Goal: Task Accomplishment & Management: Manage account settings

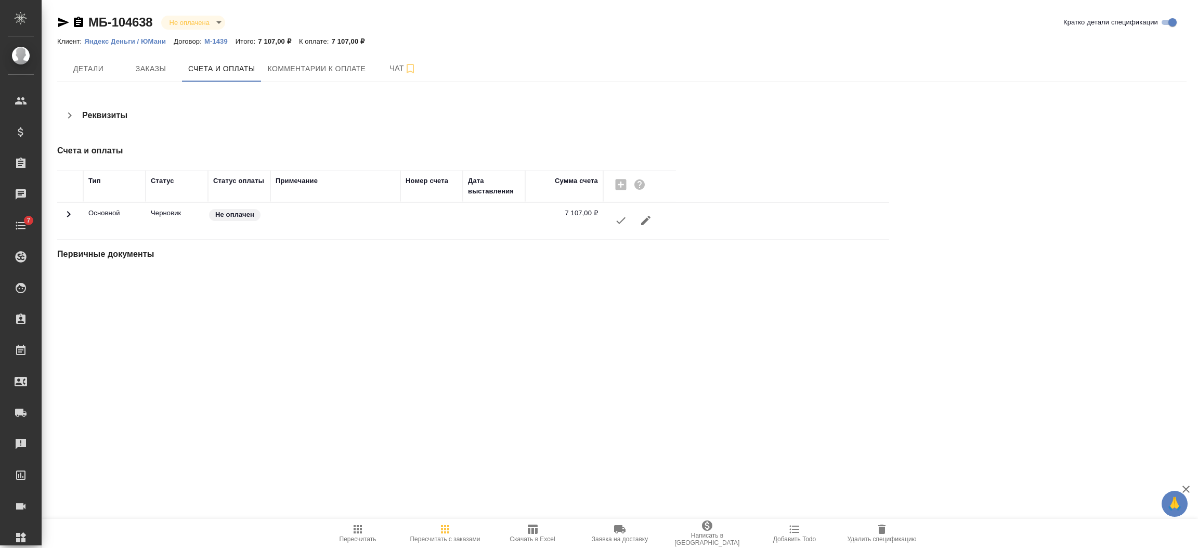
click at [519, 527] on span "Скачать в Excel" at bounding box center [532, 533] width 75 height 20
click at [160, 76] on button "Заказы" at bounding box center [151, 69] width 62 height 26
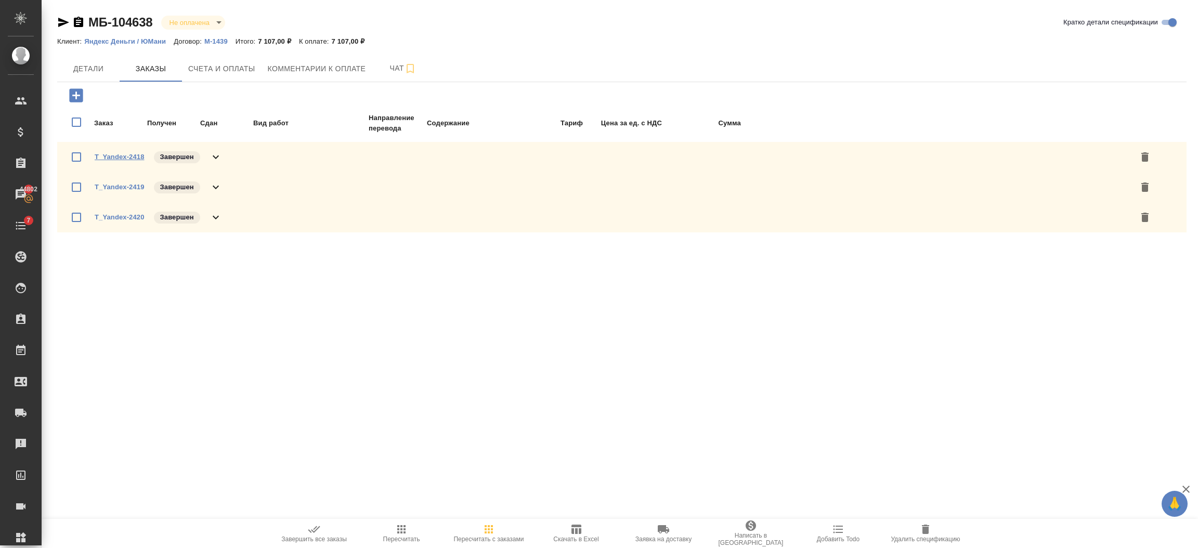
click at [114, 153] on link "T_Yandex-2418" at bounding box center [120, 157] width 50 height 8
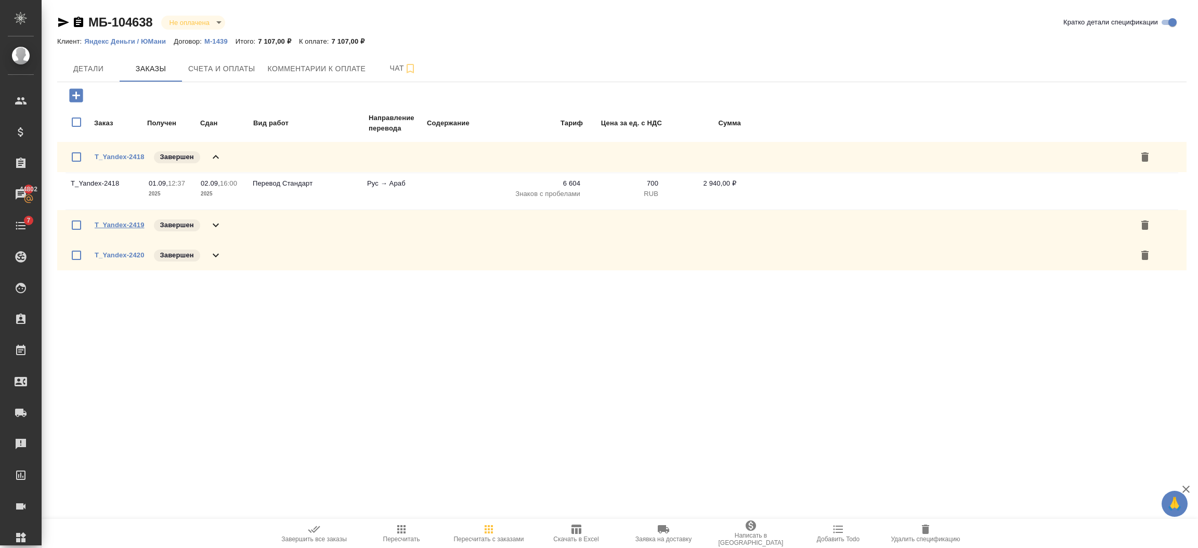
click at [118, 221] on link "T_Yandex-2419" at bounding box center [120, 225] width 50 height 8
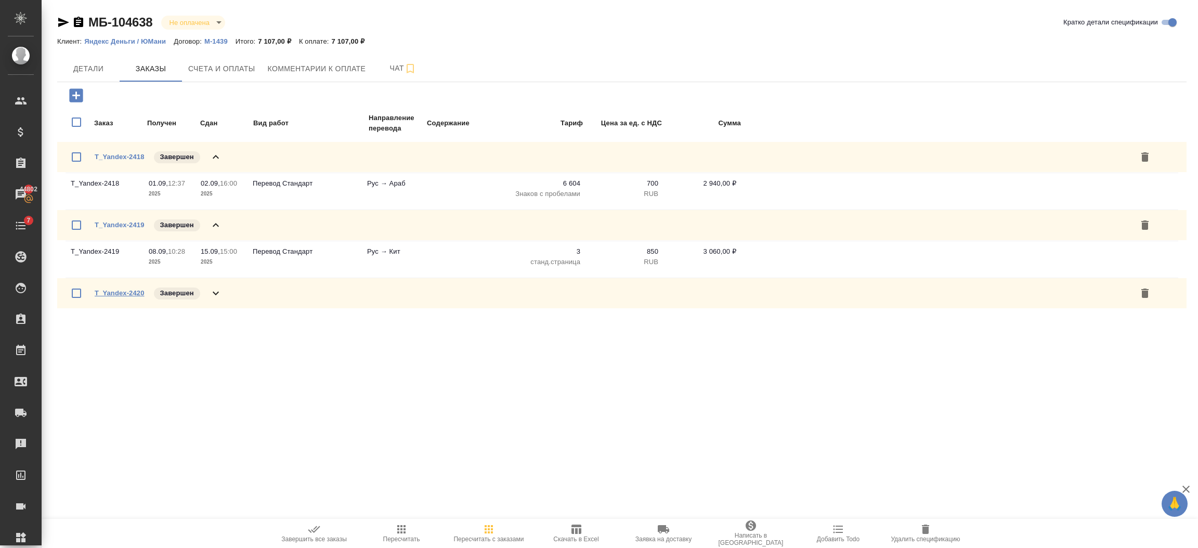
click at [110, 293] on link "T_Yandex-2420" at bounding box center [120, 293] width 50 height 8
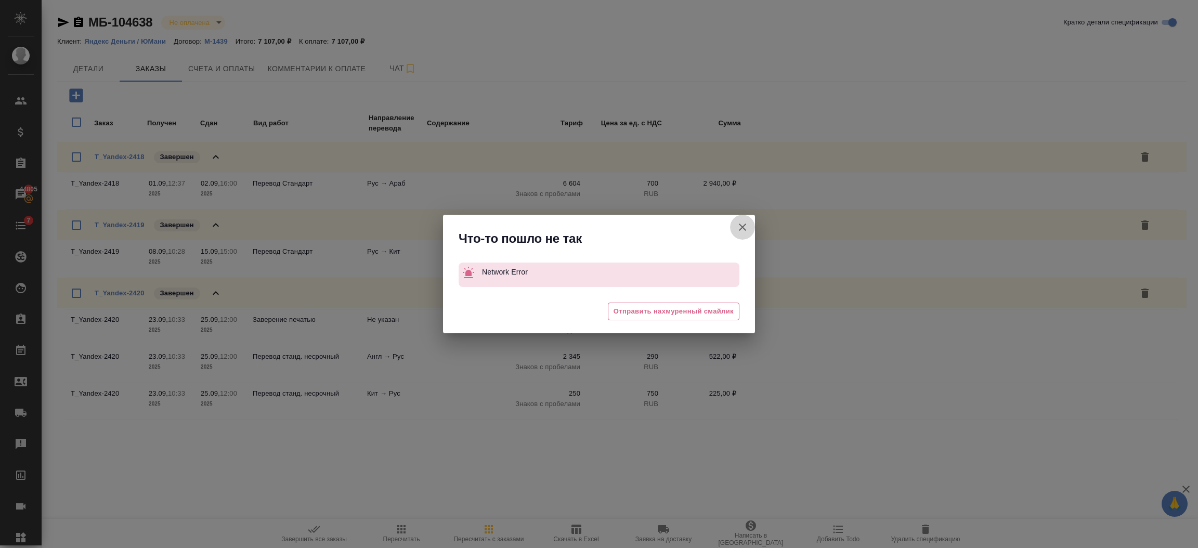
click at [744, 224] on icon "button" at bounding box center [742, 227] width 12 height 12
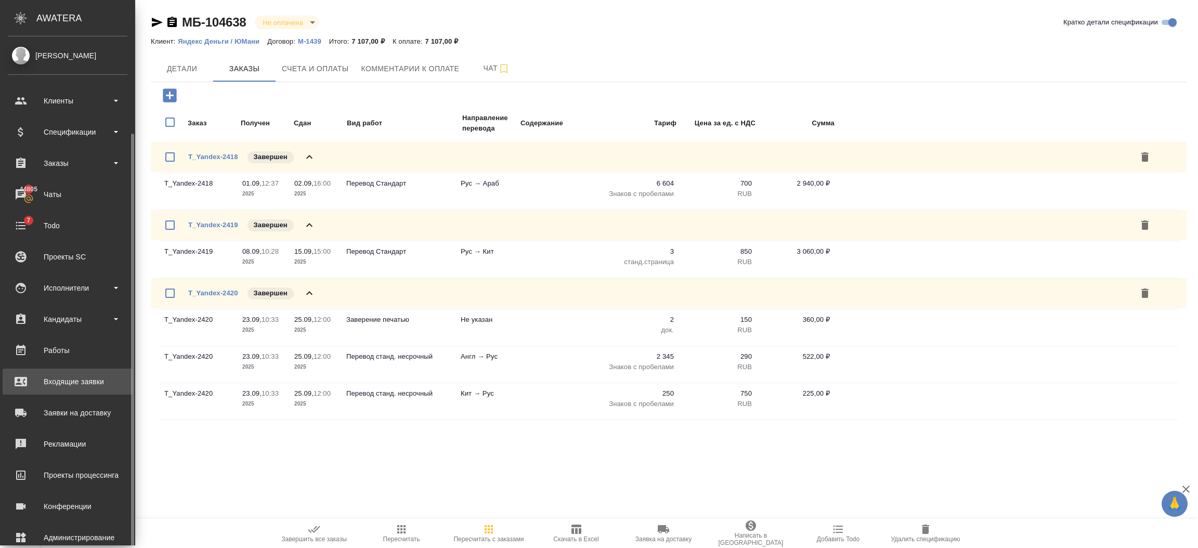
scroll to position [51, 0]
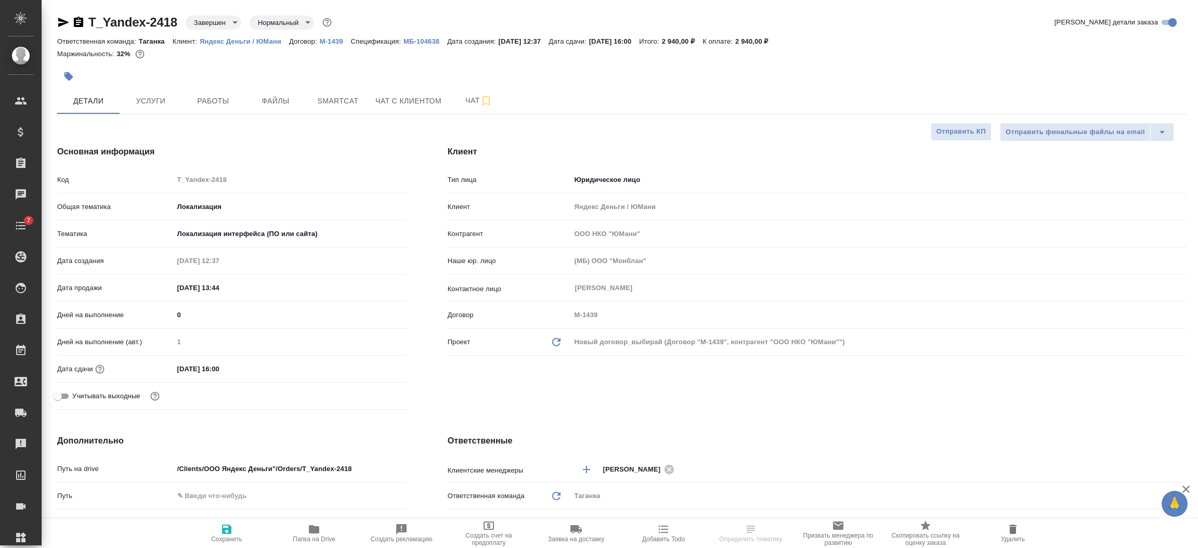
select select "RU"
click at [161, 105] on span "Услуги" at bounding box center [151, 101] width 50 height 13
type input "Муталимов Марк"
click at [138, 97] on span "Услуги" at bounding box center [151, 101] width 50 height 13
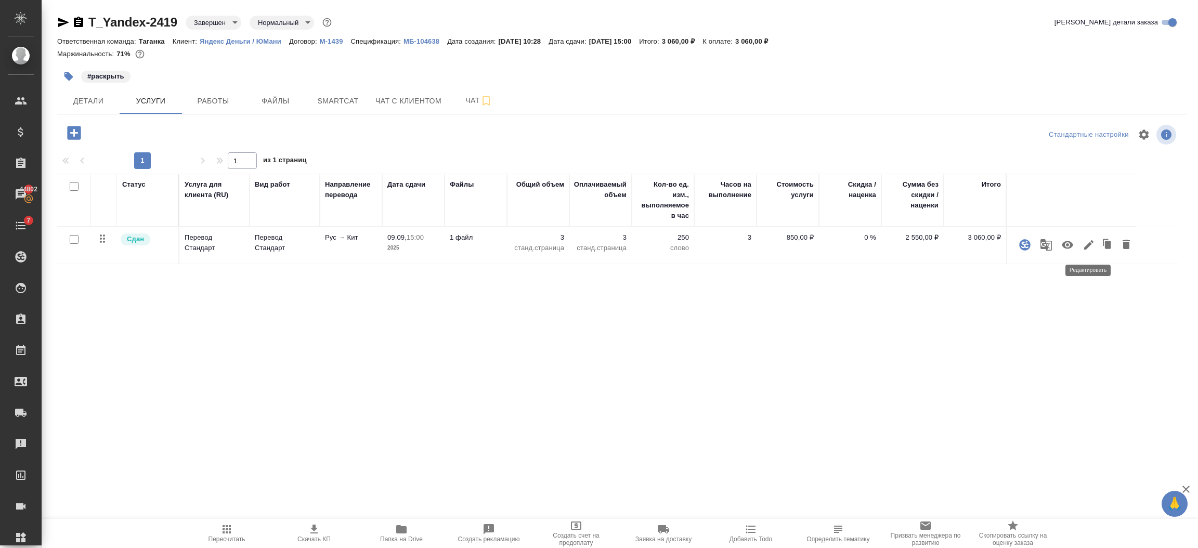
click at [1090, 242] on icon "button" at bounding box center [1089, 245] width 12 height 12
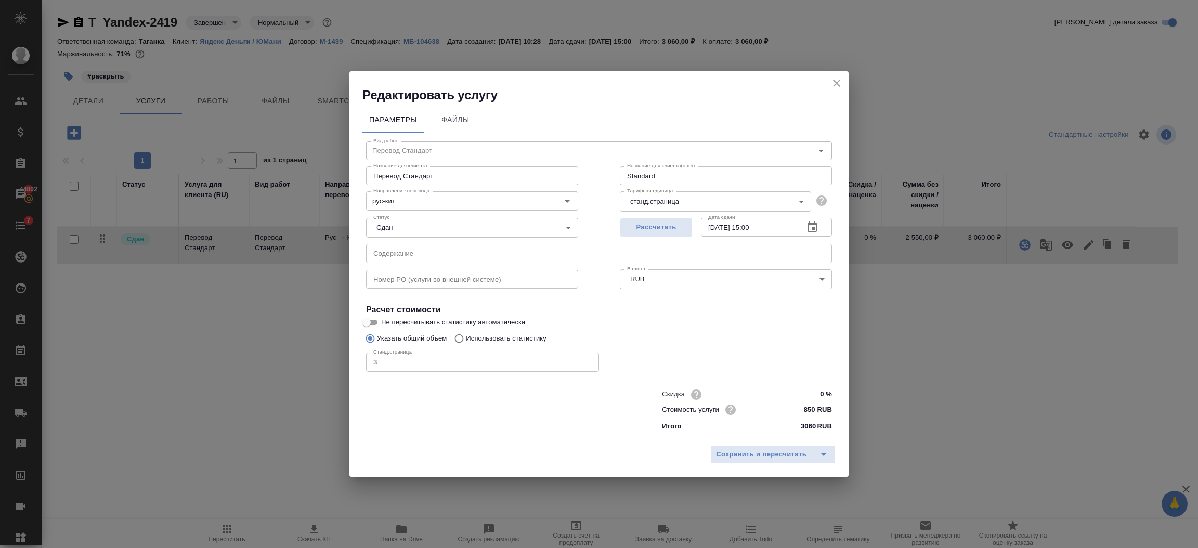
click at [837, 83] on icon "close" at bounding box center [836, 83] width 7 height 7
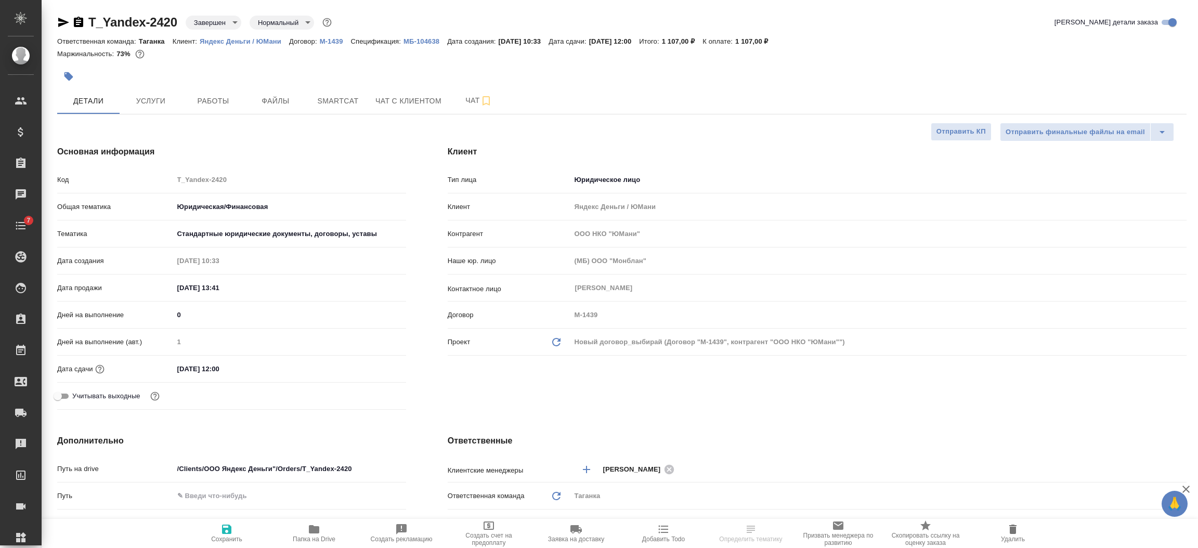
select select "RU"
click at [154, 106] on span "Услуги" at bounding box center [151, 101] width 50 height 13
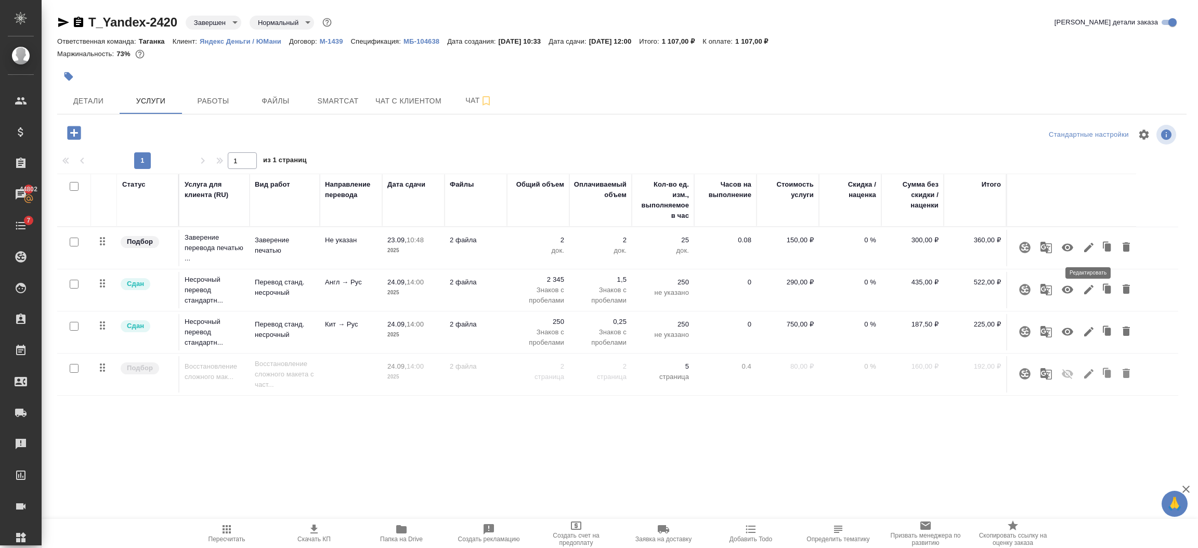
click at [1088, 246] on icon "button" at bounding box center [1089, 247] width 12 height 12
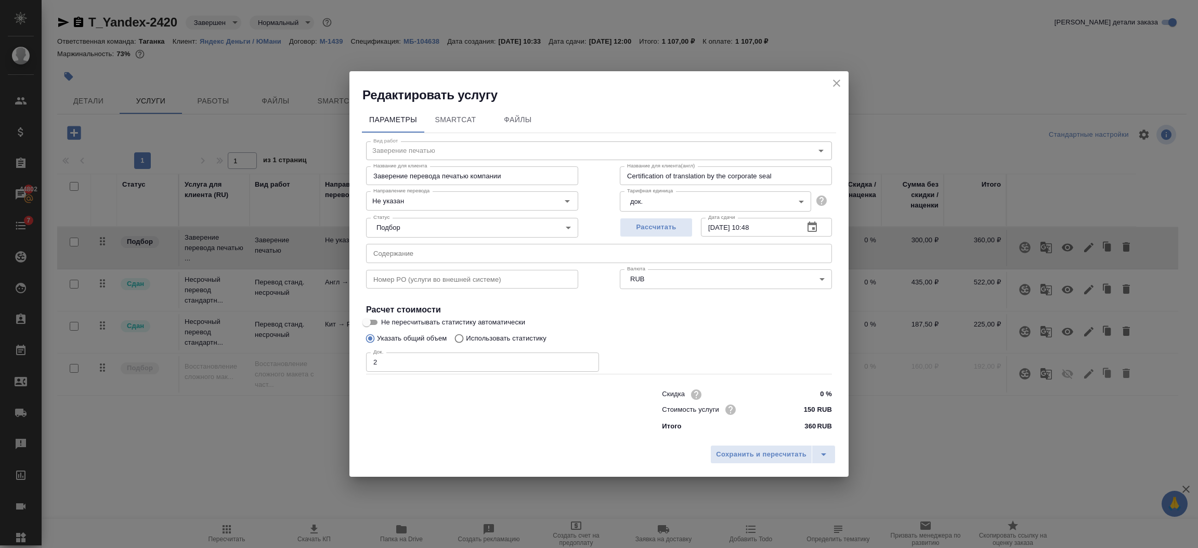
click at [840, 81] on icon "close" at bounding box center [837, 83] width 12 height 12
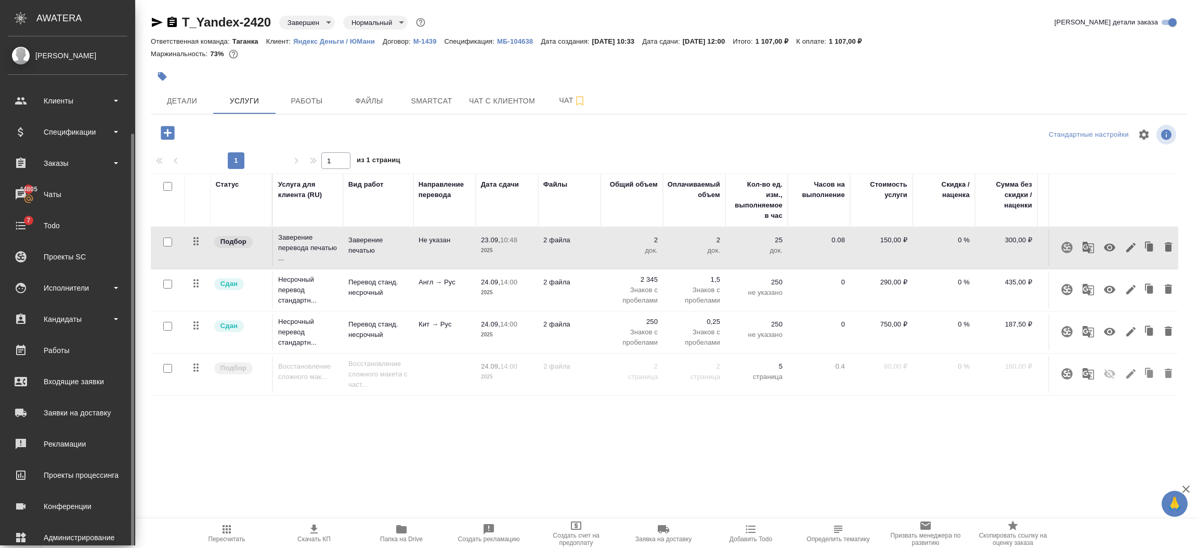
scroll to position [51, 0]
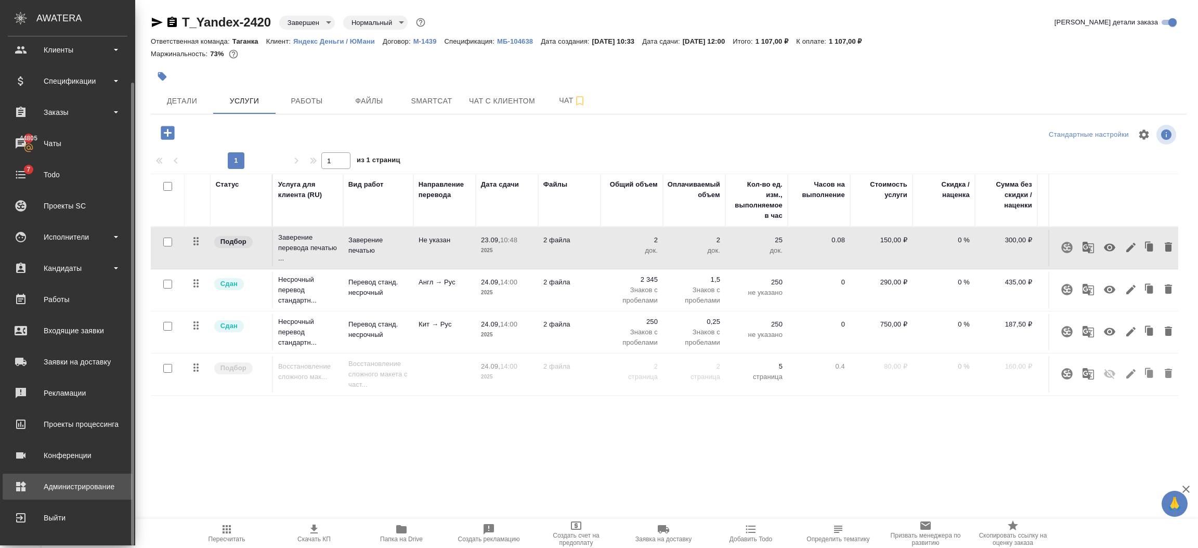
click at [63, 491] on div "Администрирование" at bounding box center [68, 487] width 120 height 16
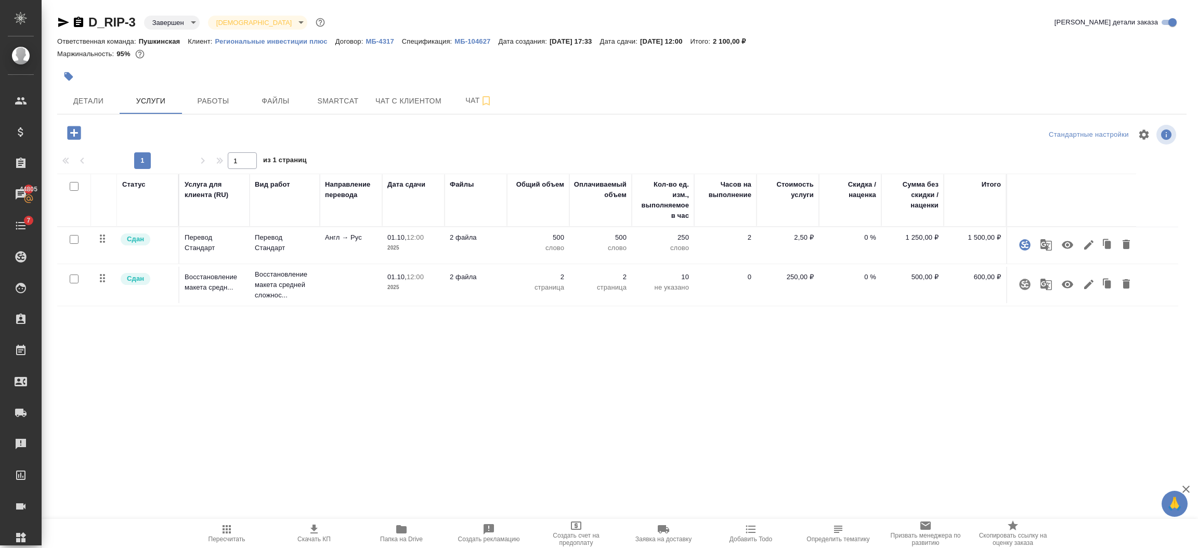
click at [326, 352] on div "Статус Услуга для клиента (RU) Вид работ Направление перевода Дата сдачи Файлы …" at bounding box center [617, 286] width 1121 height 224
click at [264, 292] on p "Восстановление макета средней сложнос..." at bounding box center [285, 284] width 60 height 31
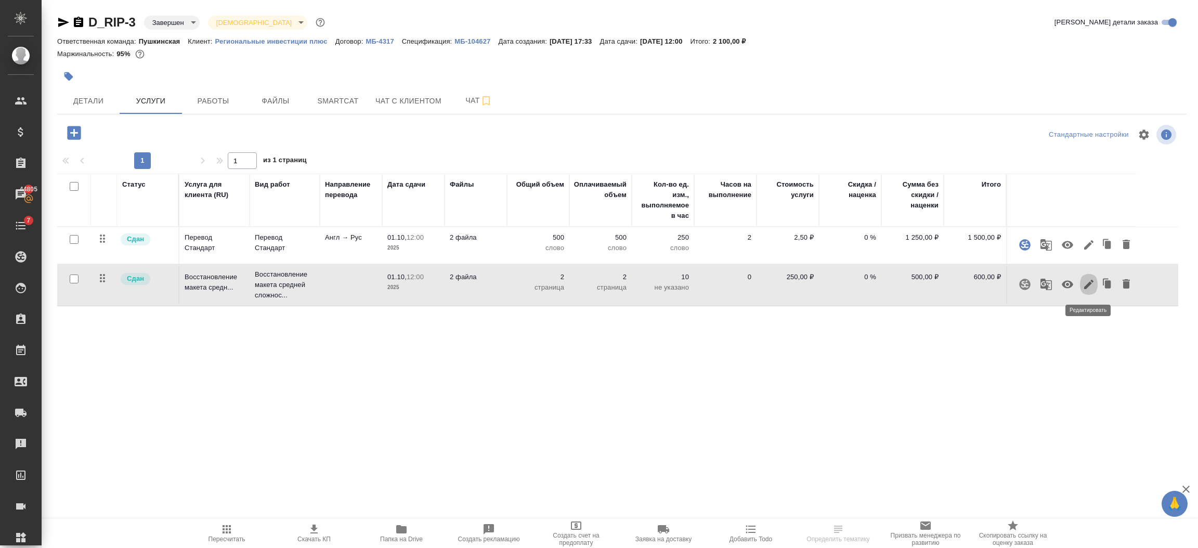
click at [1089, 283] on icon "button" at bounding box center [1088, 284] width 9 height 9
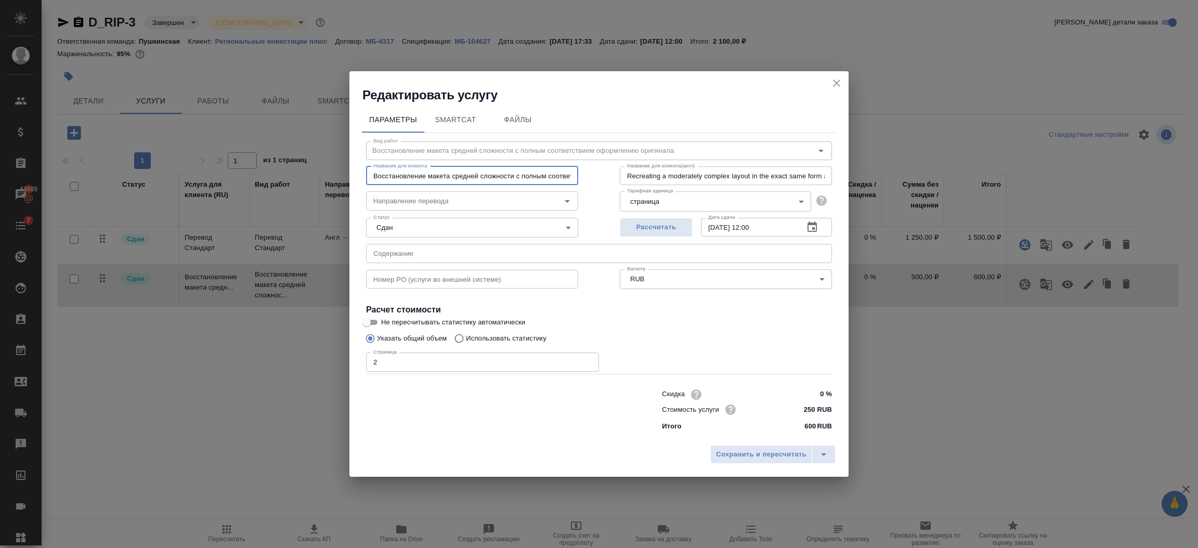
scroll to position [0, 103]
drag, startPoint x: 372, startPoint y: 176, endPoint x: 570, endPoint y: 180, distance: 197.2
click at [618, 181] on div "Вид работ Восстановление макета средней сложности с полным соответствием оформл…" at bounding box center [599, 284] width 474 height 303
click at [835, 77] on icon "close" at bounding box center [837, 83] width 12 height 12
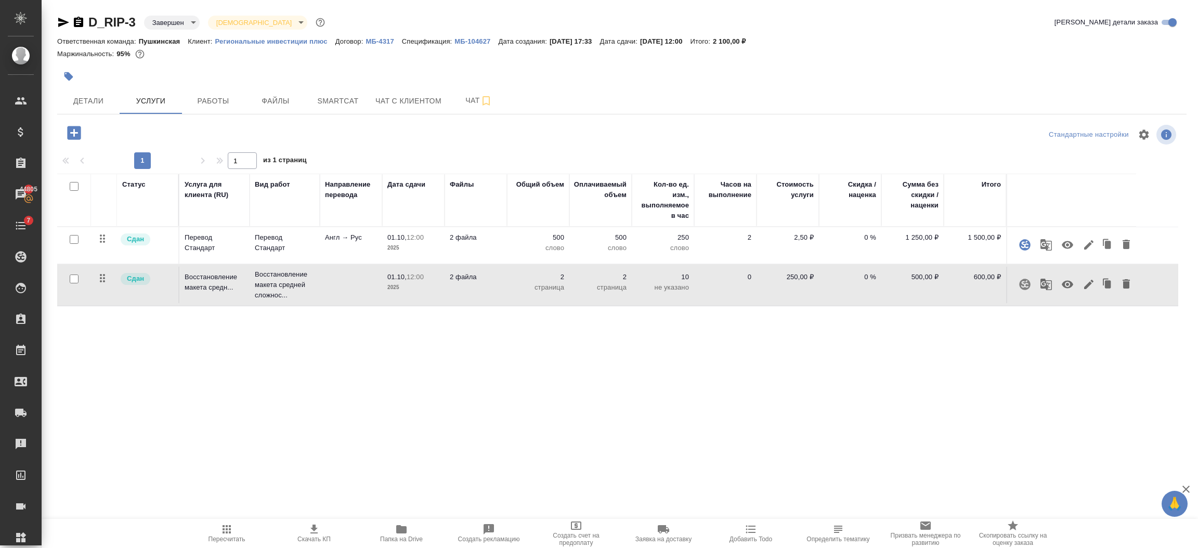
click at [71, 136] on icon "button" at bounding box center [74, 133] width 14 height 14
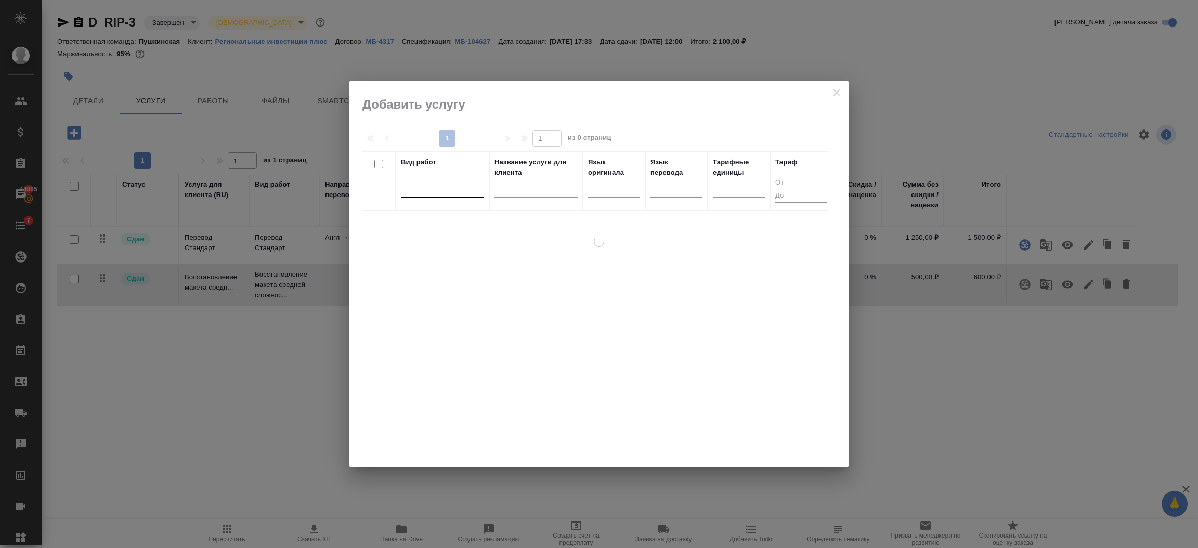
click at [431, 187] on div at bounding box center [442, 186] width 83 height 15
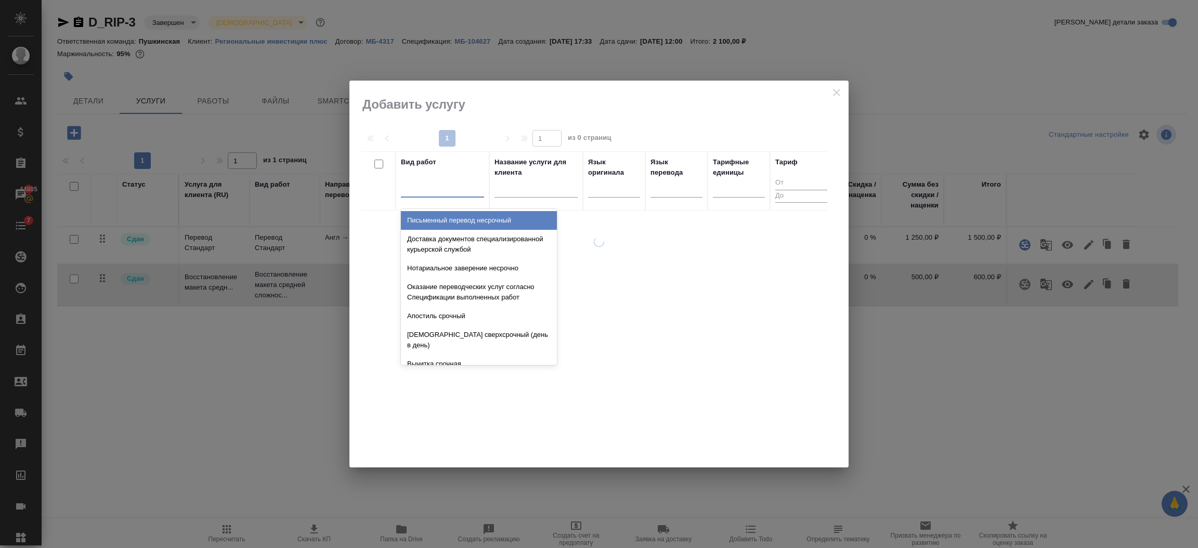
paste input "Восстановление макета средней сложности с полным соответствием оформлению ориги…"
type input "Восстановление макета средней сложности с полным соответствием оформлению ориги…"
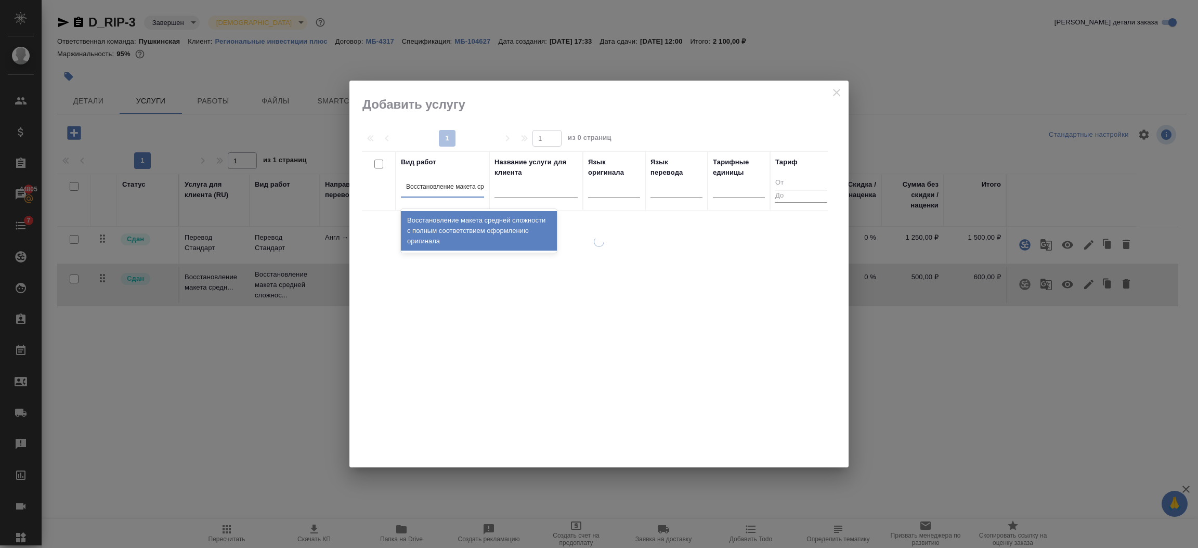
scroll to position [0, 196]
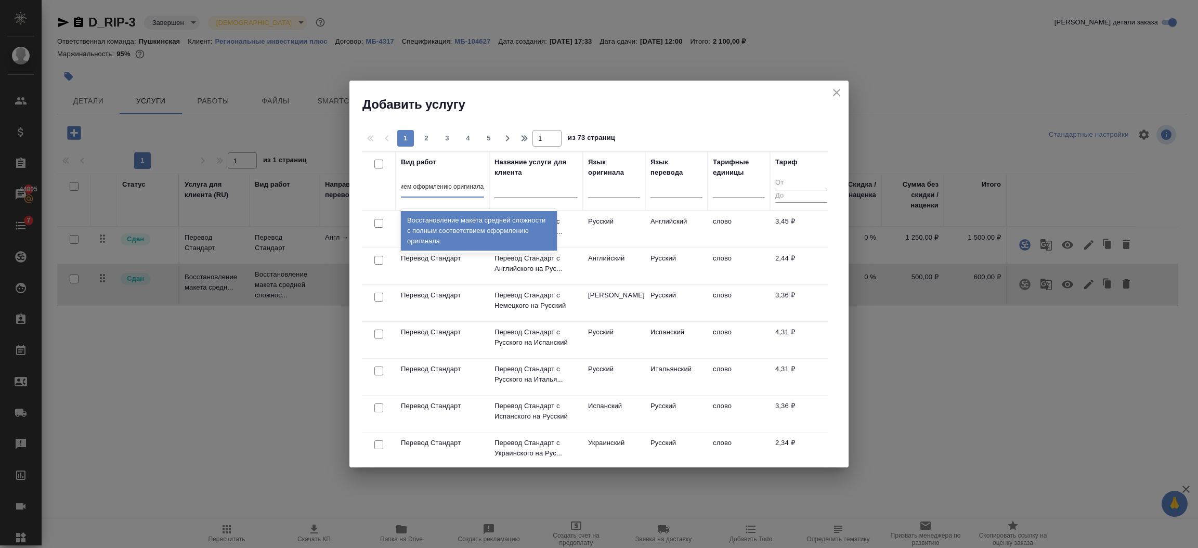
click at [469, 212] on div "Восстановление макета средней сложности с полным соответствием оформлению ориги…" at bounding box center [479, 231] width 156 height 40
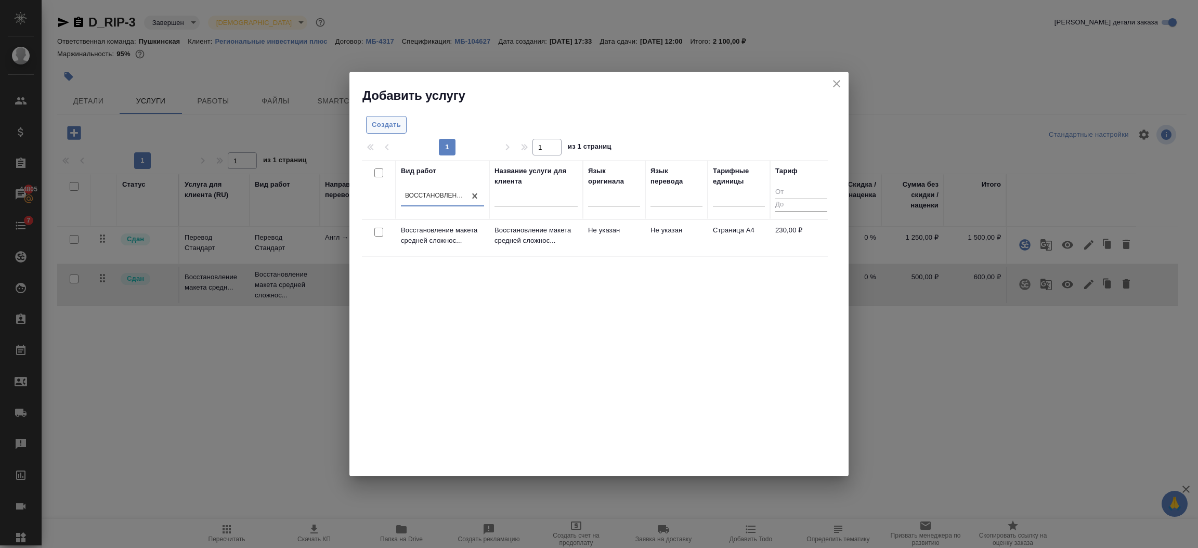
click at [389, 123] on span "Создать" at bounding box center [386, 125] width 29 height 12
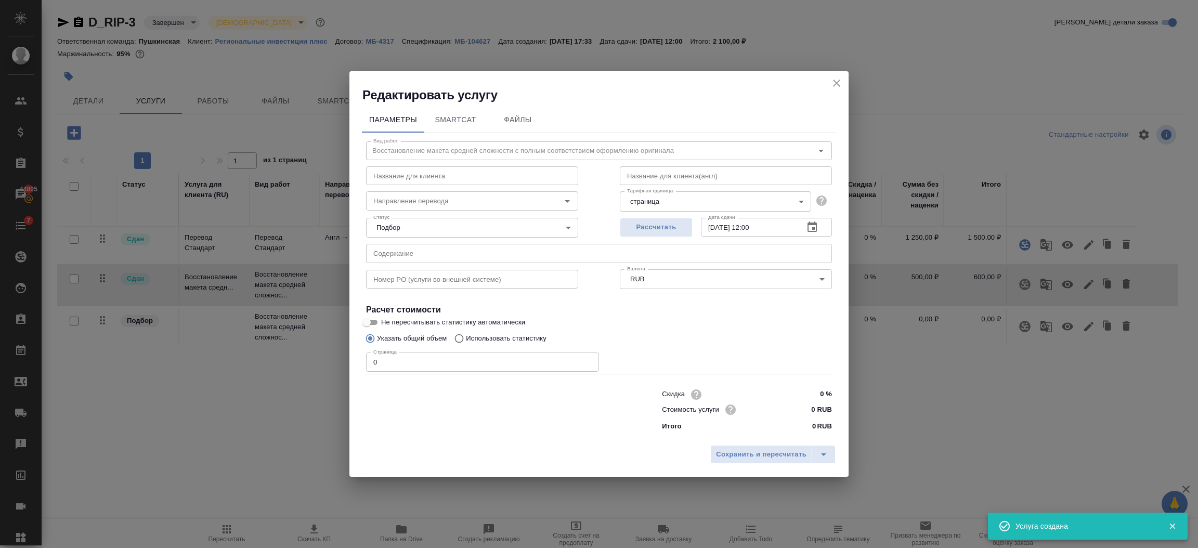
click at [840, 88] on icon "close" at bounding box center [837, 83] width 12 height 12
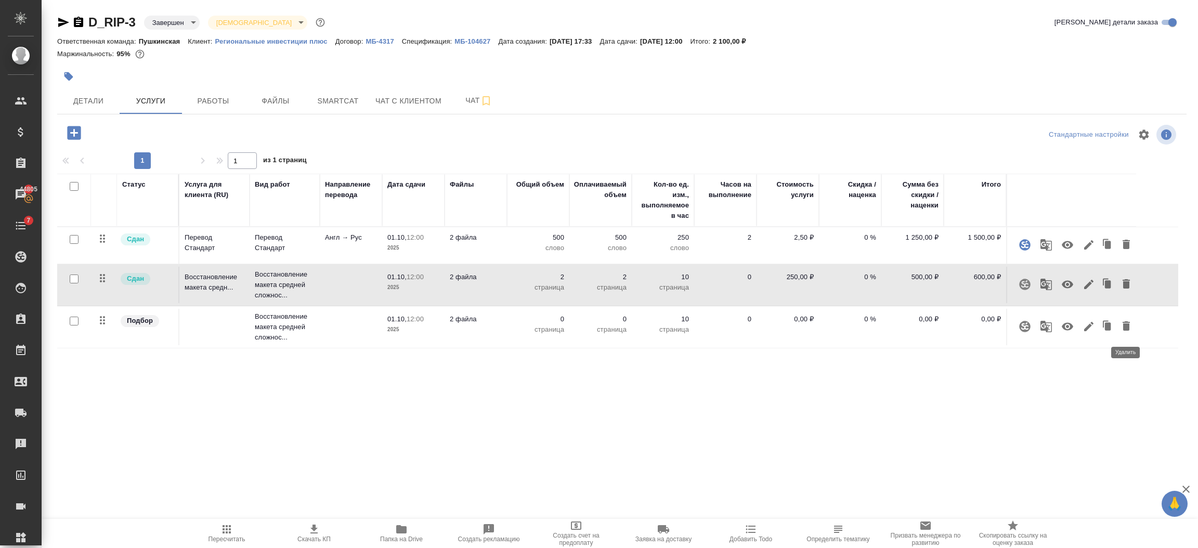
click at [1123, 326] on icon "button" at bounding box center [1126, 325] width 7 height 9
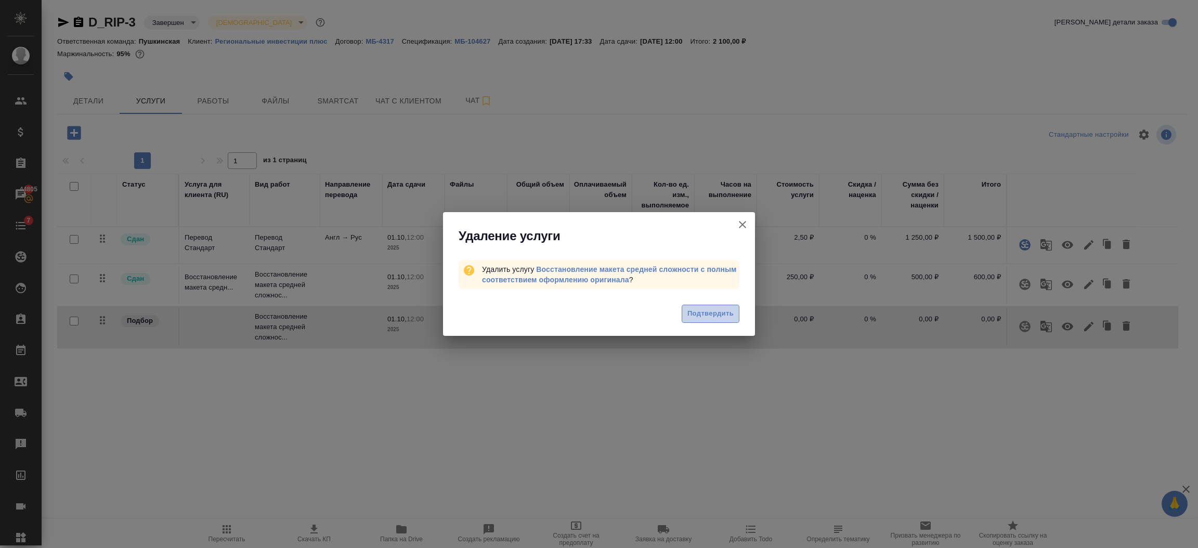
click at [712, 310] on span "Подтвердить" at bounding box center [711, 314] width 46 height 12
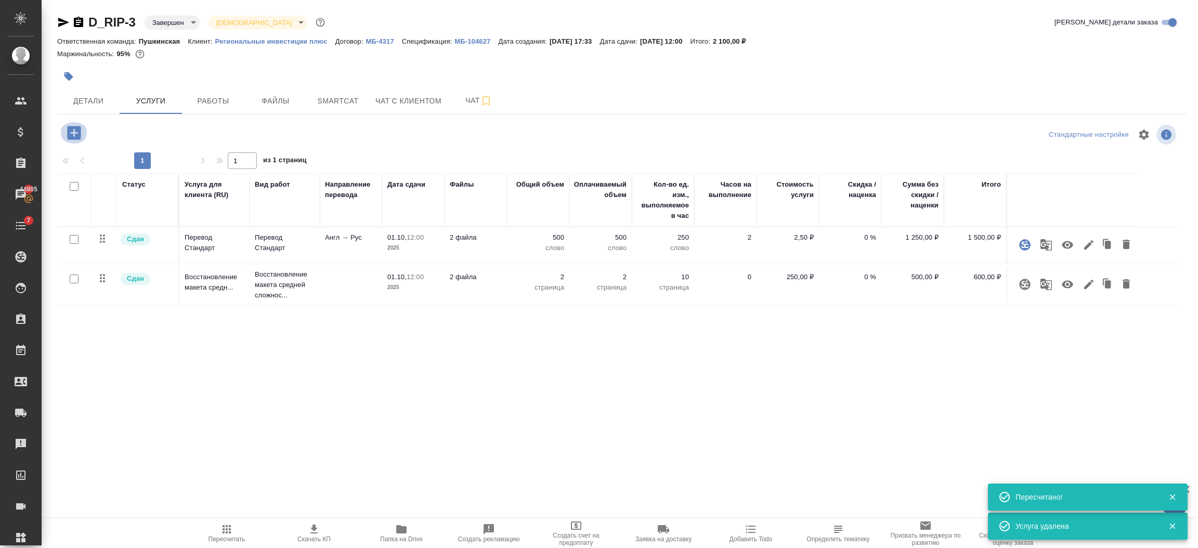
click at [64, 133] on button "button" at bounding box center [74, 132] width 29 height 21
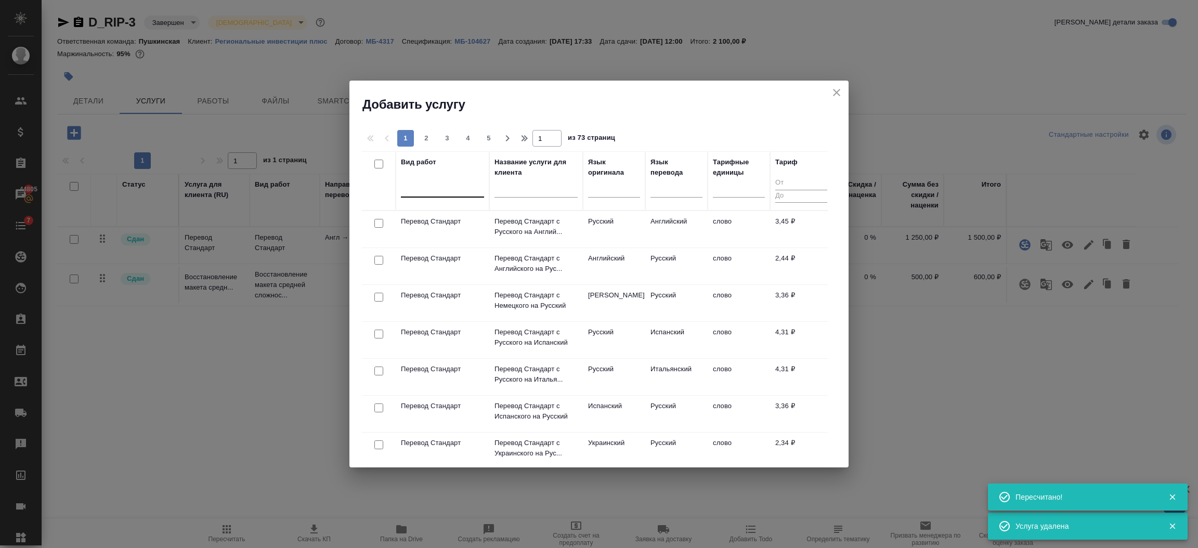
click at [444, 185] on div at bounding box center [442, 186] width 83 height 15
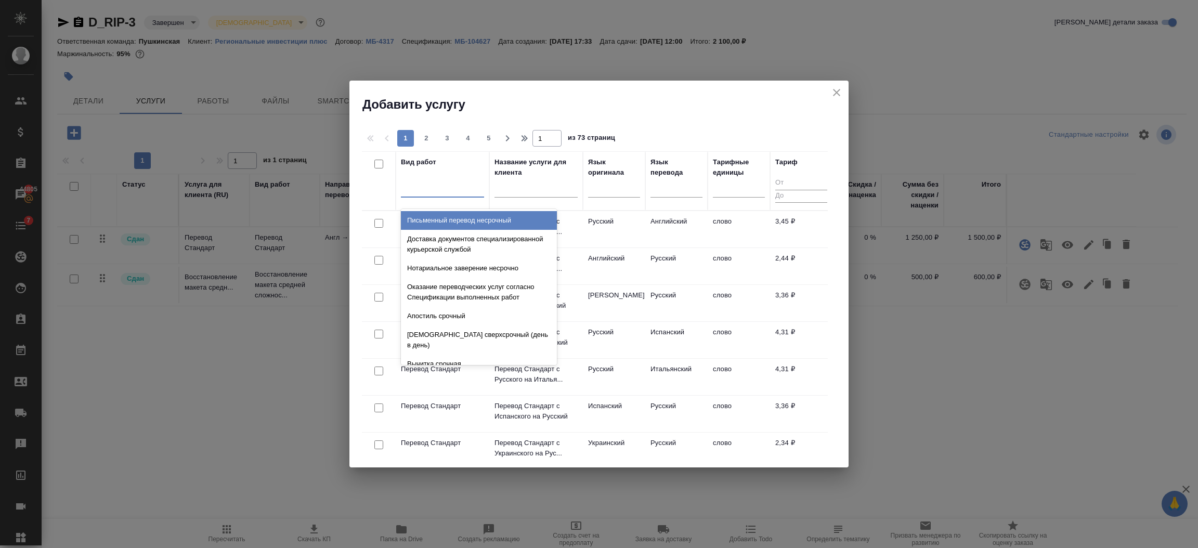
paste input "Восстановление макета средней сложности с полным соответствием оформлению ориги…"
type input "Восстановление макета средней сложности с полным соответствием оформлению ориги…"
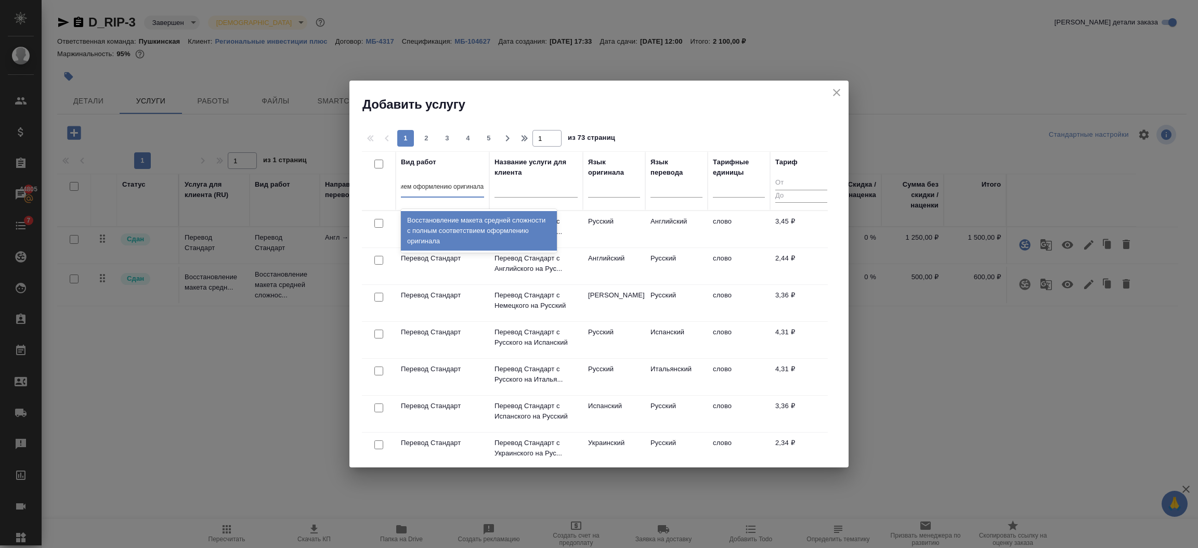
click at [442, 224] on div "Восстановление макета средней сложности с полным соответствием оформлению ориги…" at bounding box center [479, 231] width 156 height 40
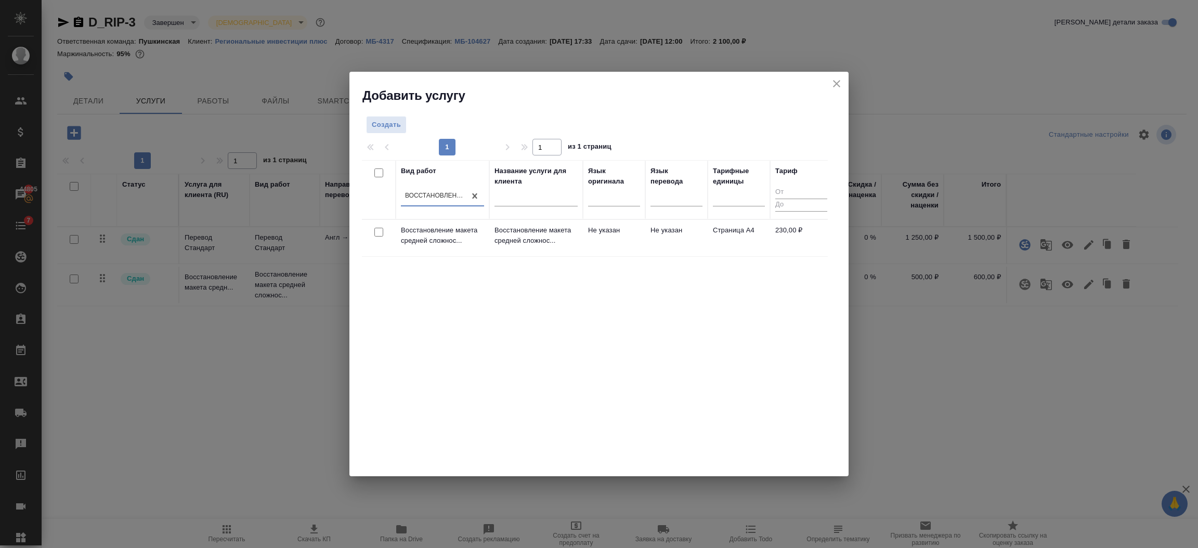
click at [713, 251] on td "Страница А4" at bounding box center [739, 238] width 62 height 36
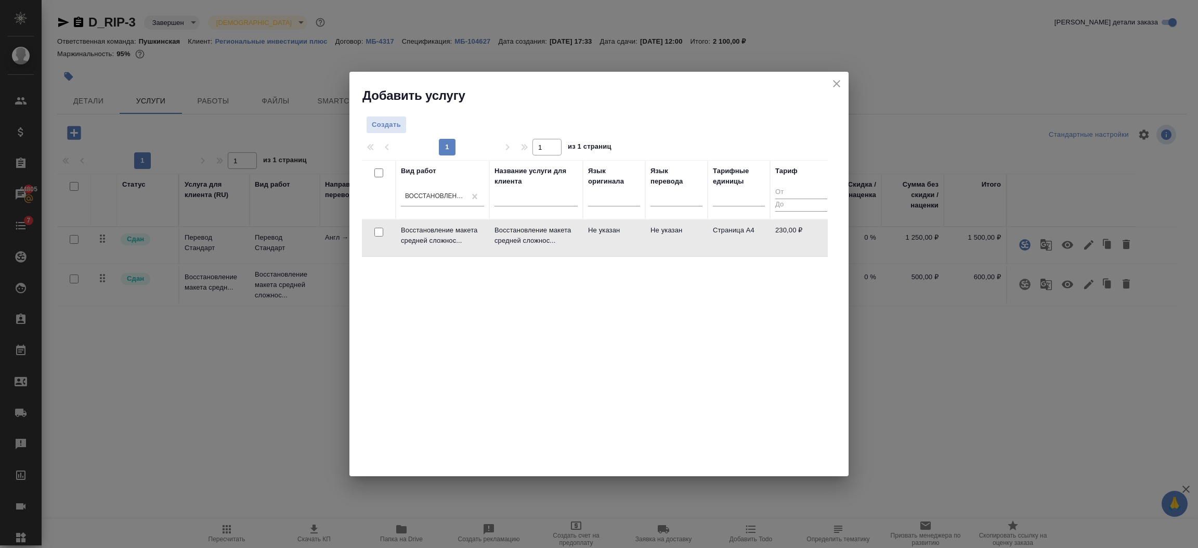
click at [713, 251] on td "Страница А4" at bounding box center [739, 238] width 62 height 36
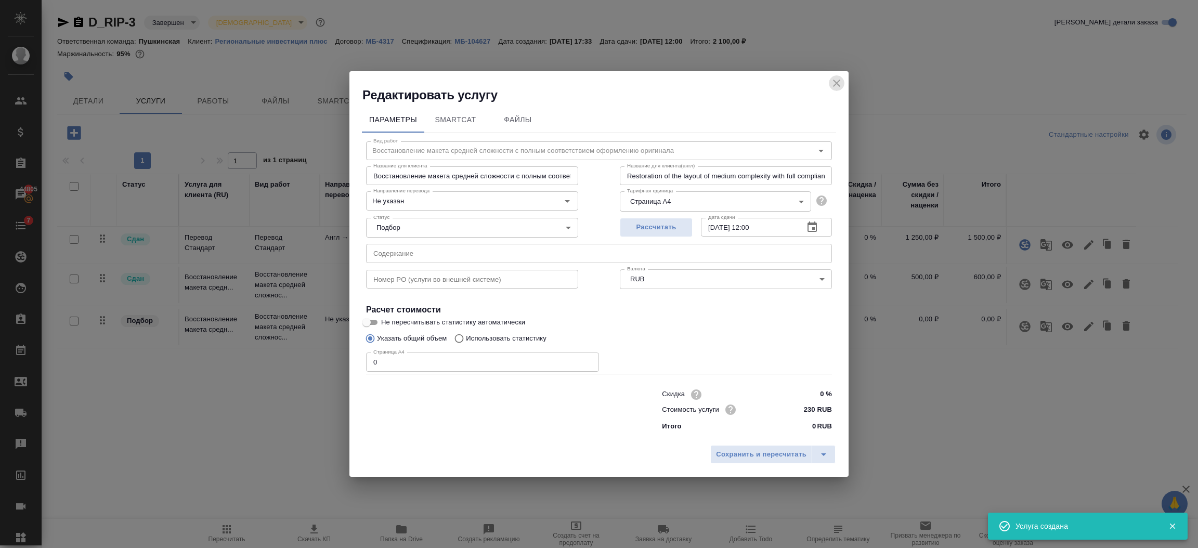
click at [837, 86] on icon "close" at bounding box center [837, 83] width 12 height 12
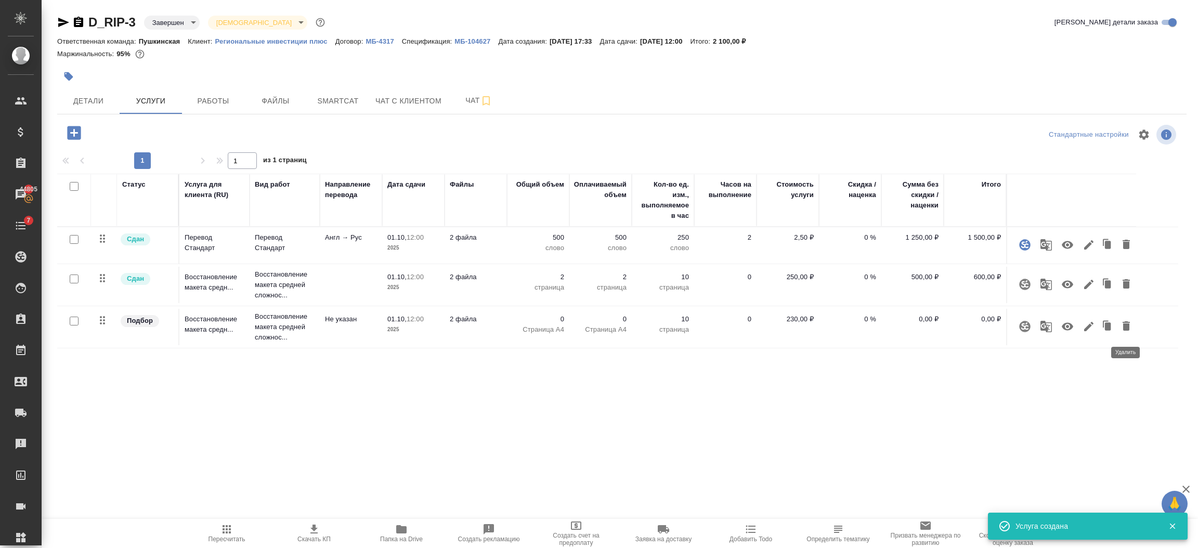
click at [1130, 324] on icon "button" at bounding box center [1126, 326] width 12 height 12
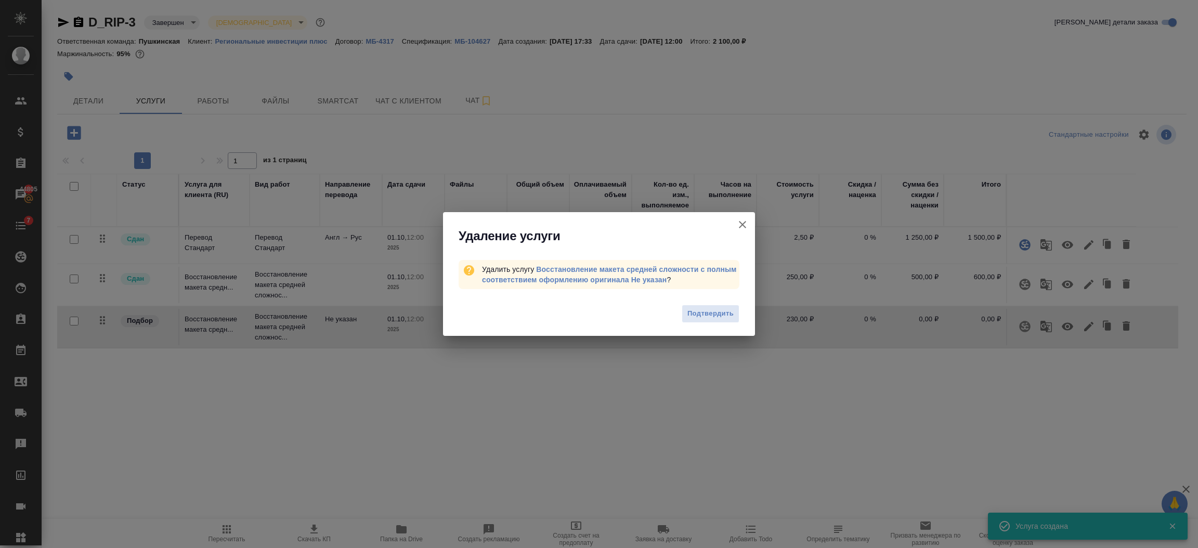
click at [729, 324] on div "Подтвердить" at bounding box center [599, 315] width 312 height 42
click at [726, 317] on span "Подтвердить" at bounding box center [711, 314] width 46 height 12
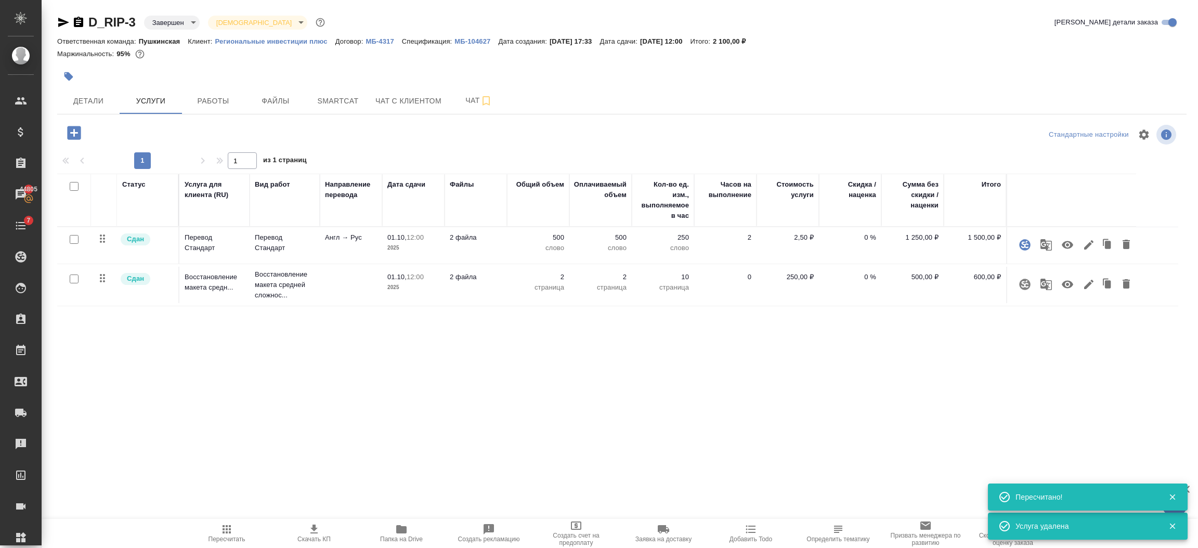
click at [223, 115] on div "D_RIP-3 Завершен closed Святая троица holyTrinity Кратко детали заказа Ответств…" at bounding box center [621, 212] width 1141 height 424
click at [219, 109] on button "Работы" at bounding box center [213, 101] width 62 height 26
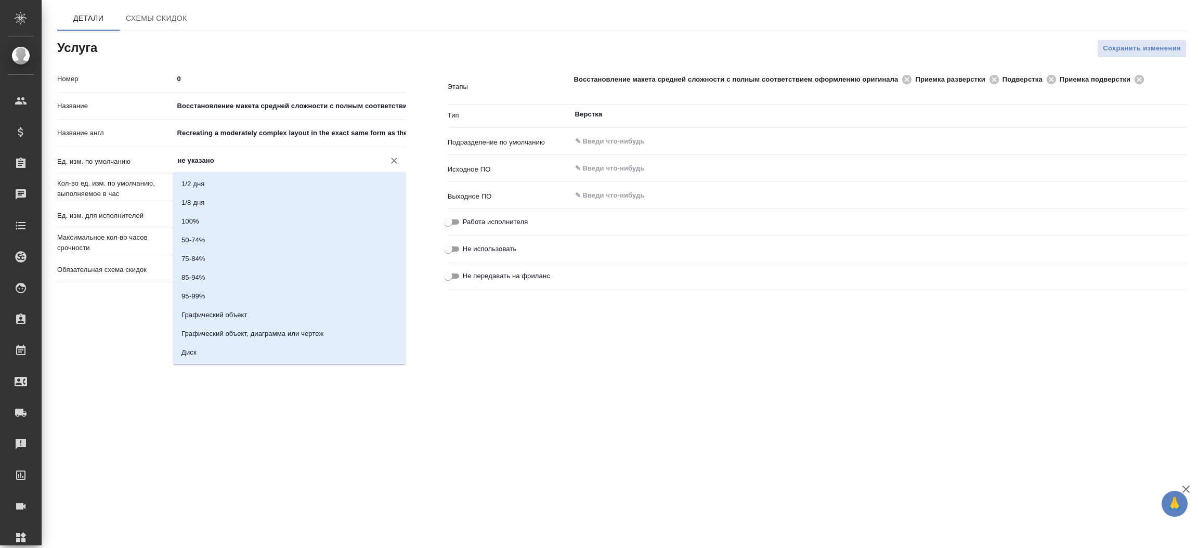
click at [224, 165] on input "не указано" at bounding box center [272, 160] width 191 height 12
click at [219, 281] on li "страница" at bounding box center [289, 279] width 232 height 19
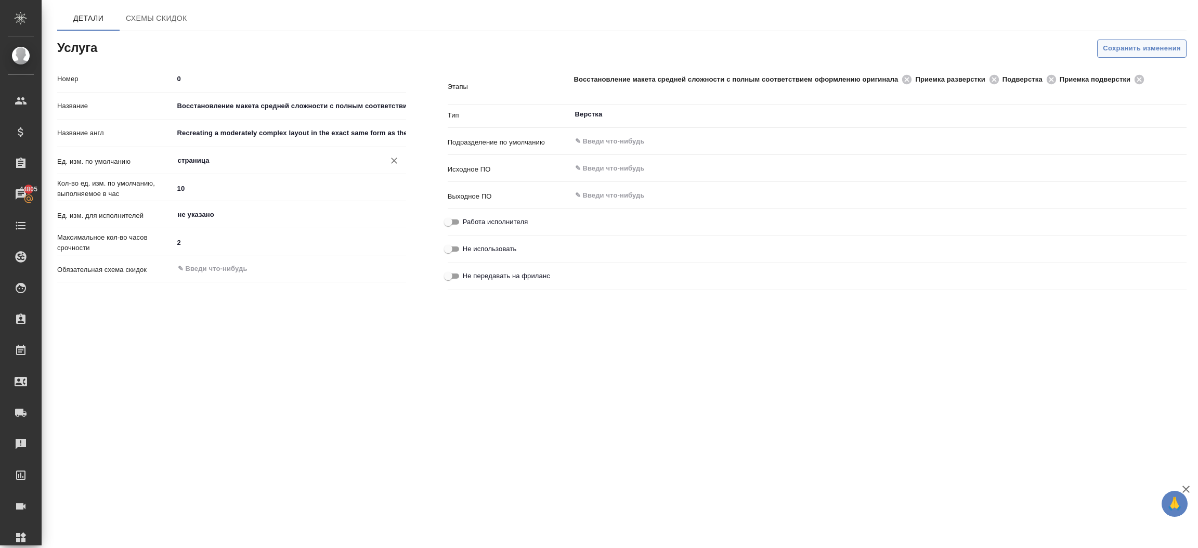
type input "страница"
click at [1114, 47] on span "Сохранить изменения" at bounding box center [1142, 49] width 78 height 12
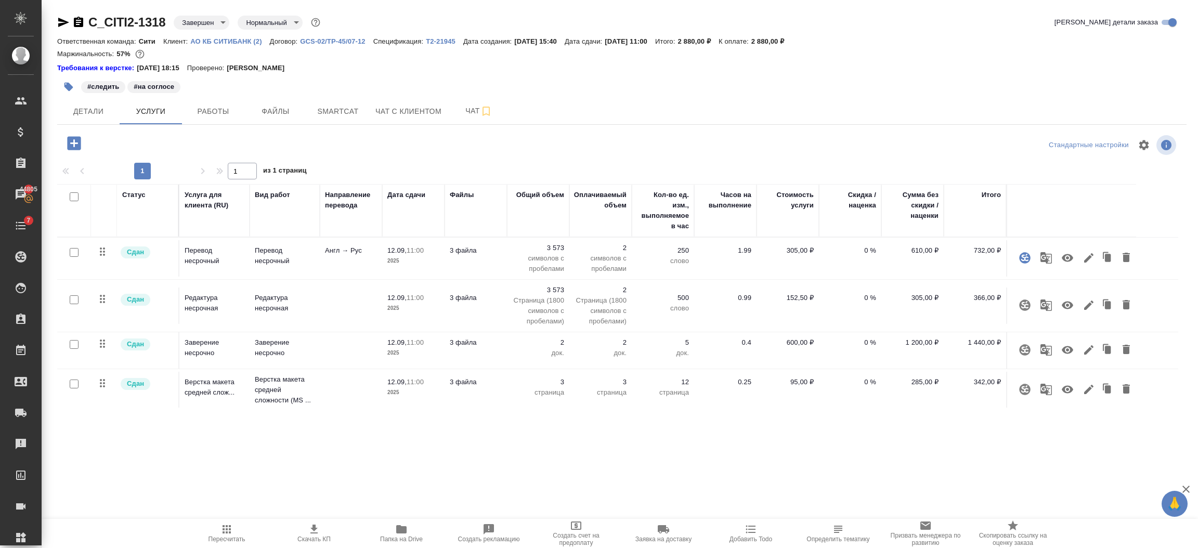
click at [216, 21] on body "🙏 .cls-1 fill:#fff; AWATERA Semenets Irina Клиенты Спецификации Заказы 44805 Ча…" at bounding box center [599, 316] width 1198 height 632
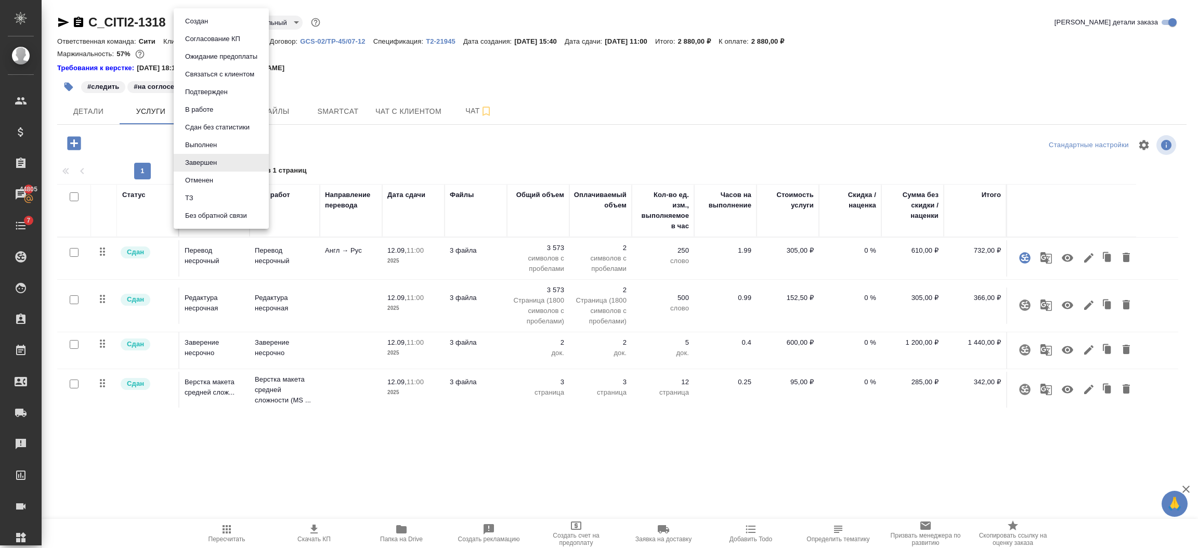
click at [194, 143] on button "Выполнен" at bounding box center [201, 144] width 38 height 11
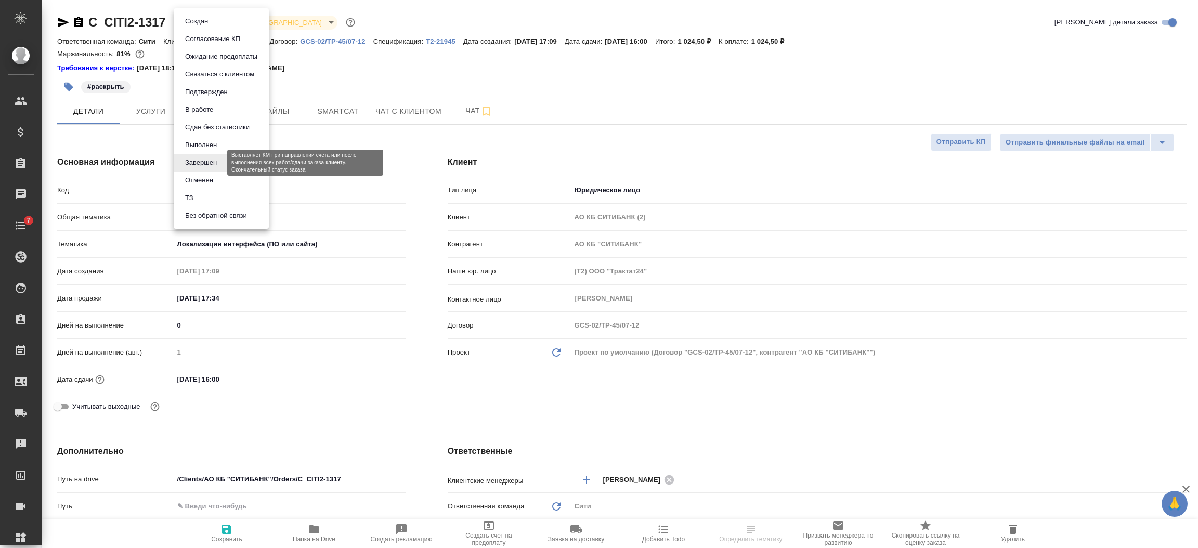
select select "RU"
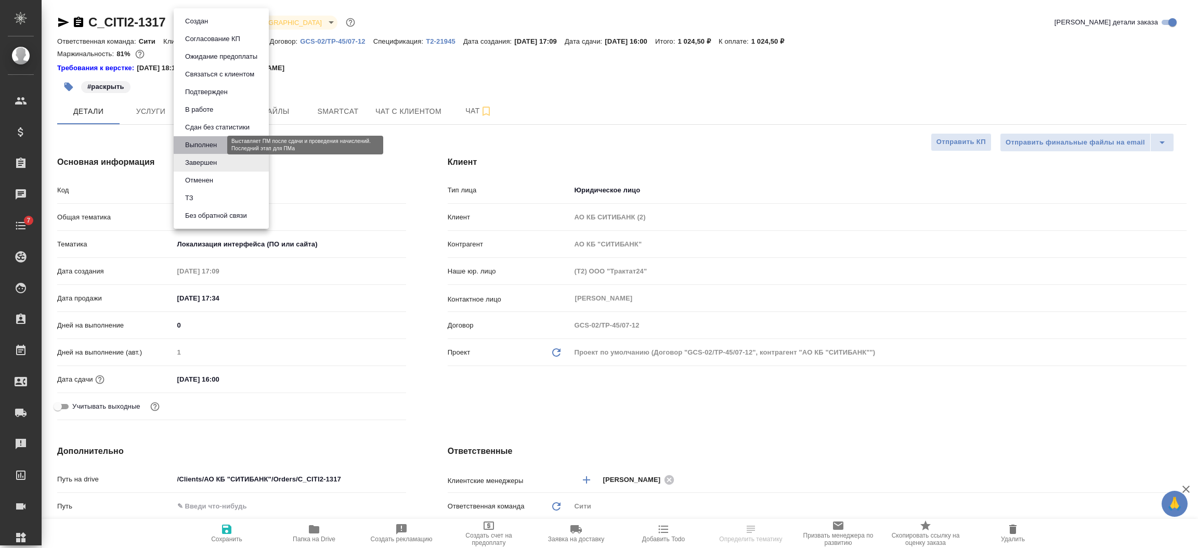
click at [206, 147] on button "Выполнен" at bounding box center [201, 144] width 38 height 11
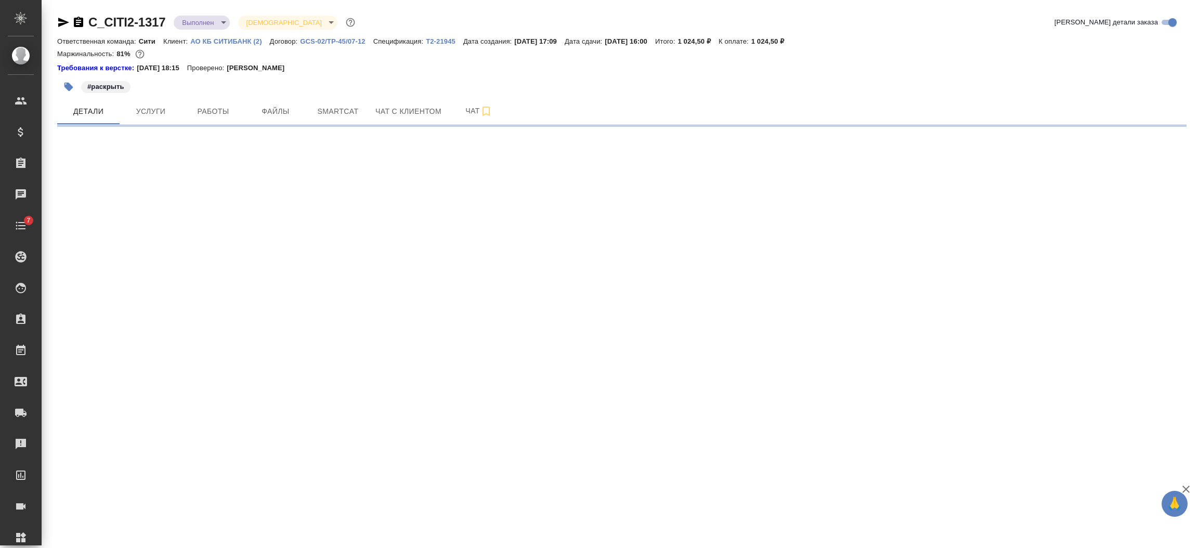
select select "RU"
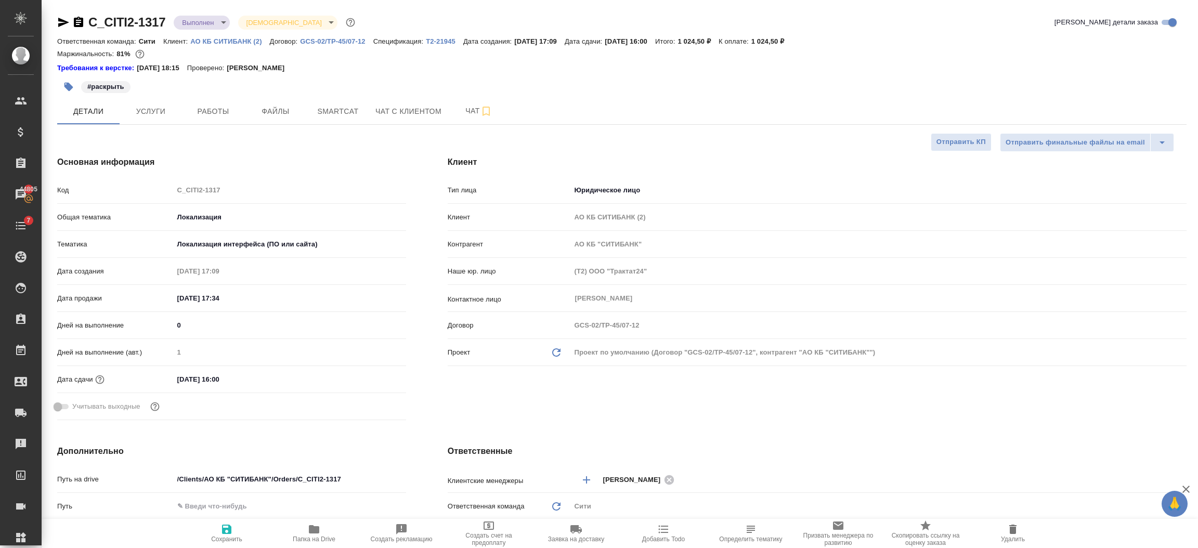
type textarea "x"
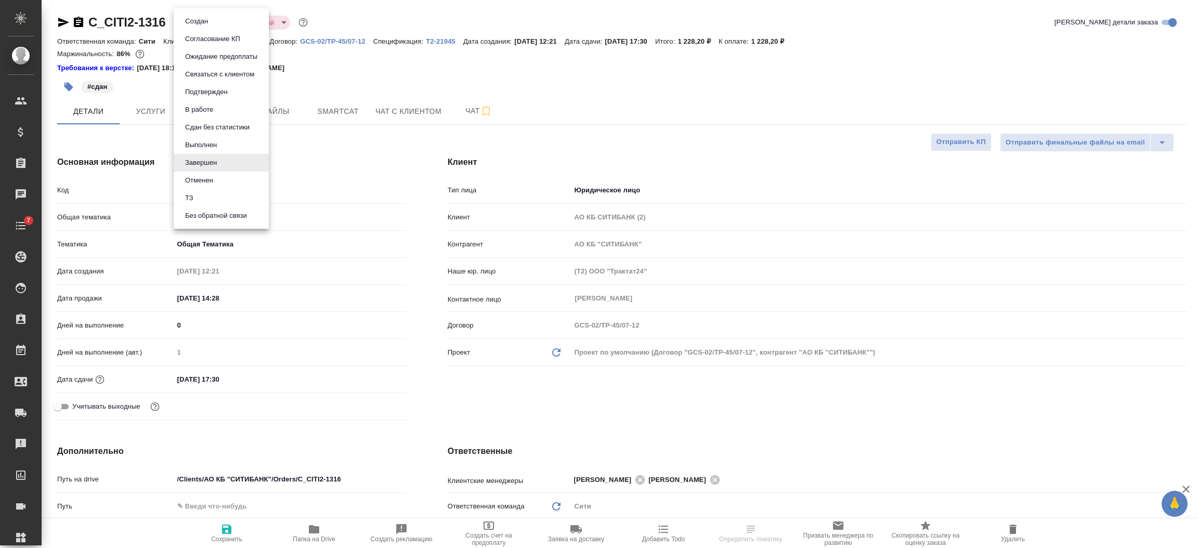
select select "RU"
click at [202, 143] on button "Выполнен" at bounding box center [201, 144] width 38 height 11
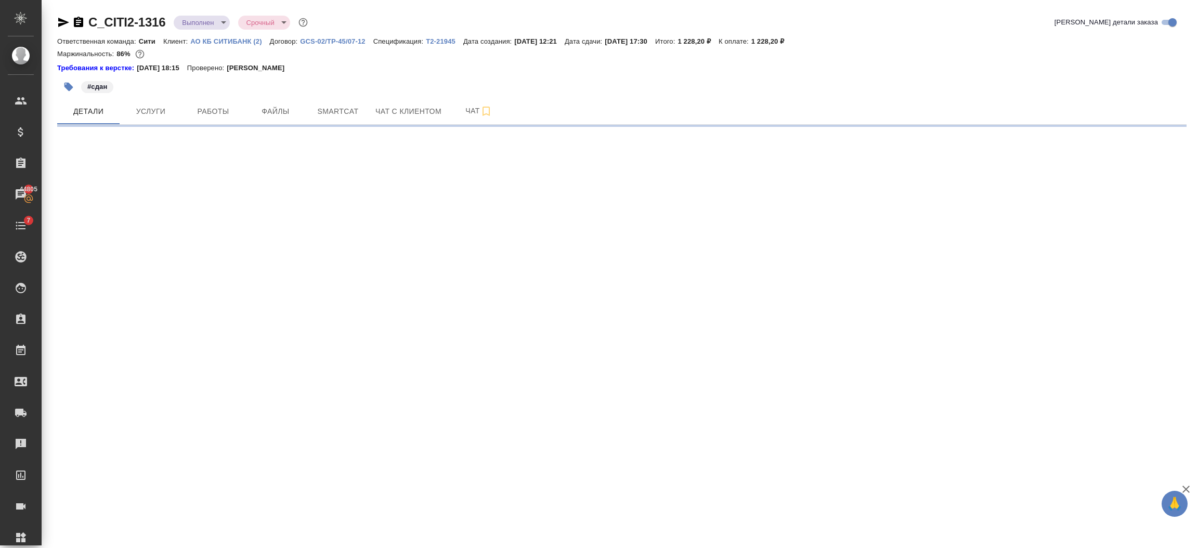
select select "RU"
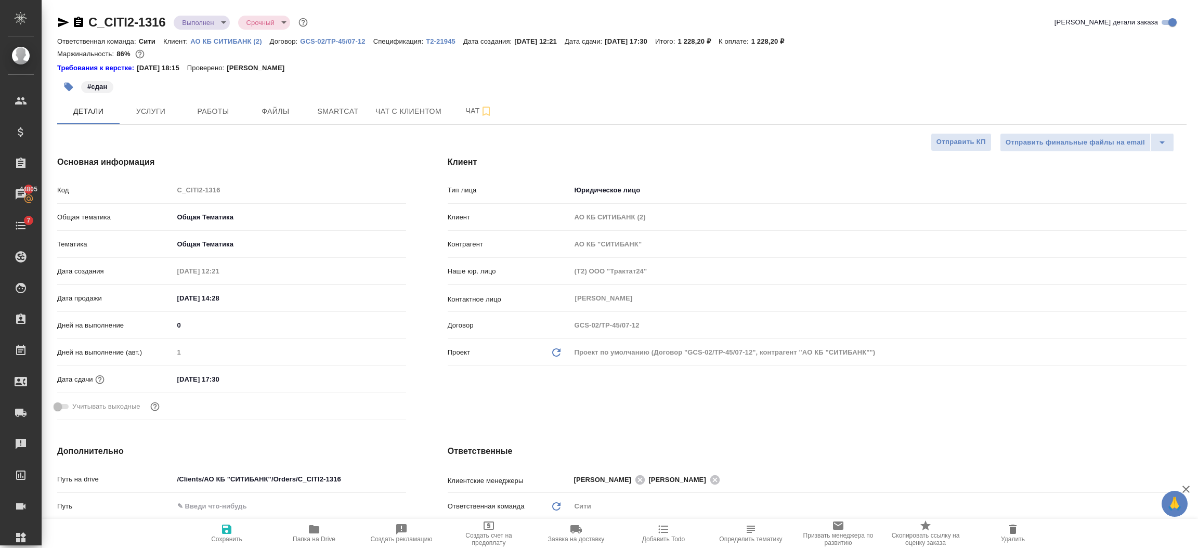
type textarea "x"
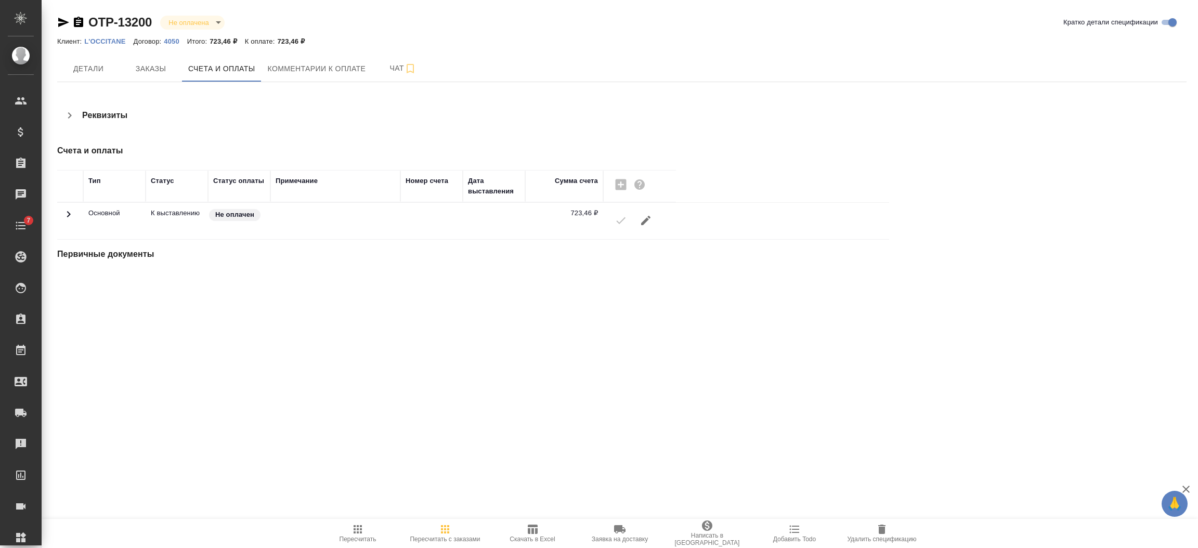
click at [642, 217] on icon "button" at bounding box center [646, 220] width 12 height 12
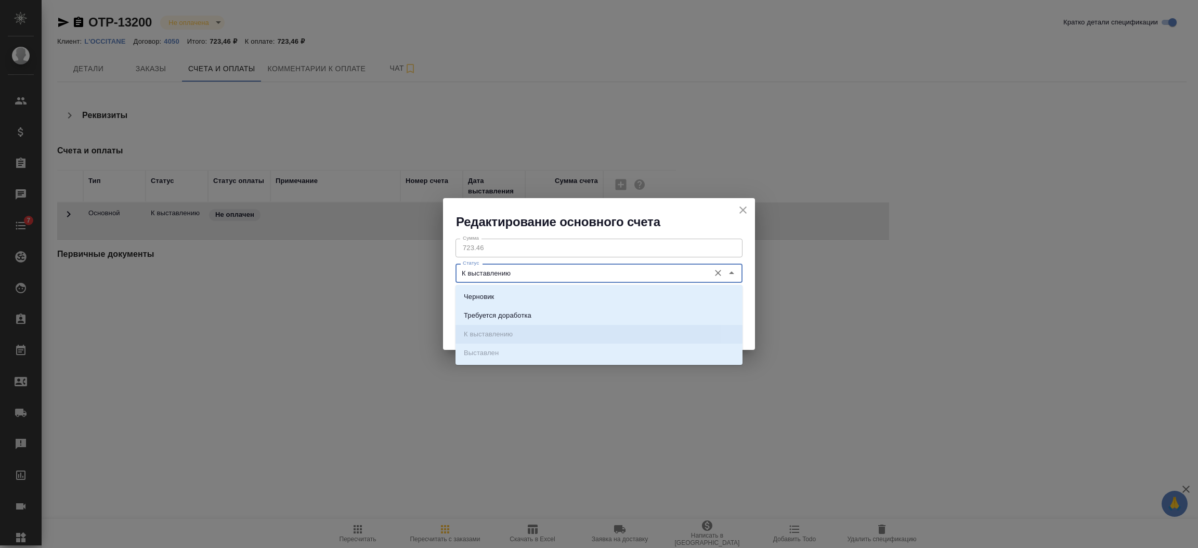
click at [576, 271] on input "К выставлению" at bounding box center [582, 273] width 246 height 12
click at [546, 296] on li "Черновик" at bounding box center [599, 297] width 287 height 19
type input "Черновик"
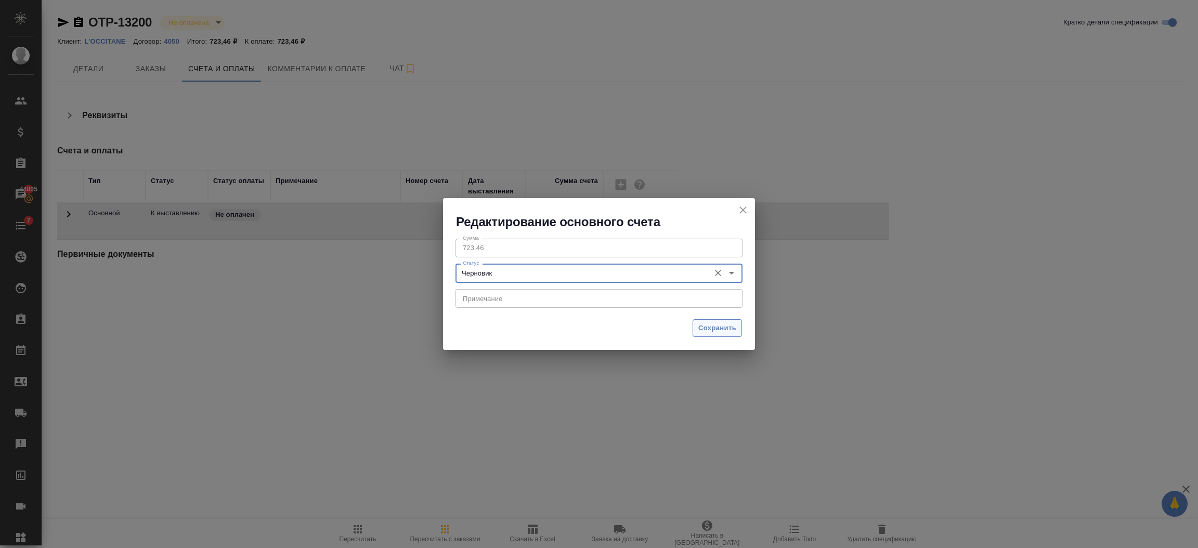
click at [700, 327] on span "Сохранить" at bounding box center [717, 328] width 38 height 12
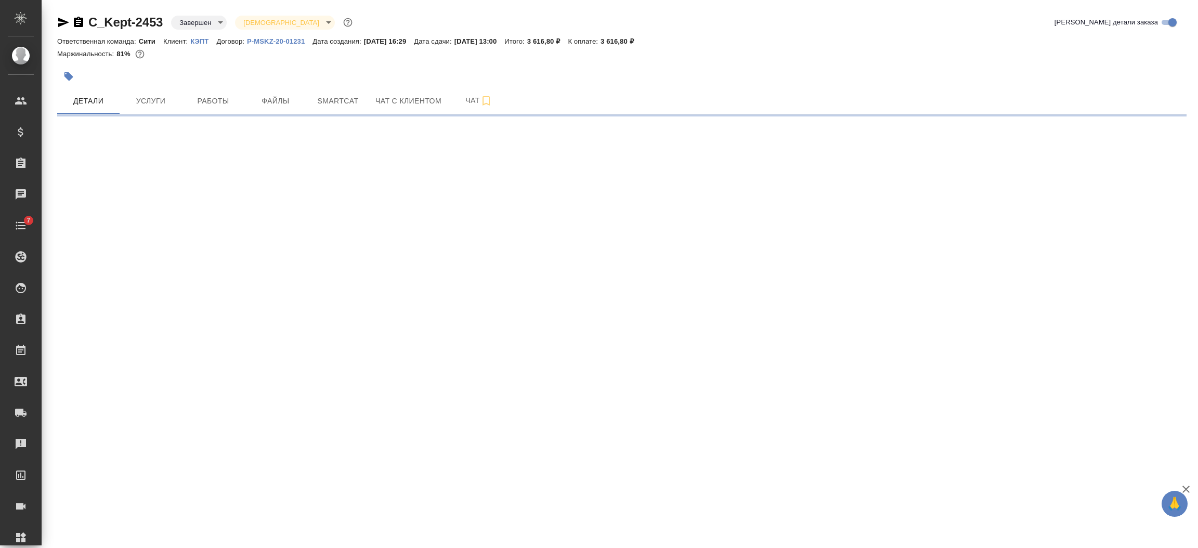
select select "RU"
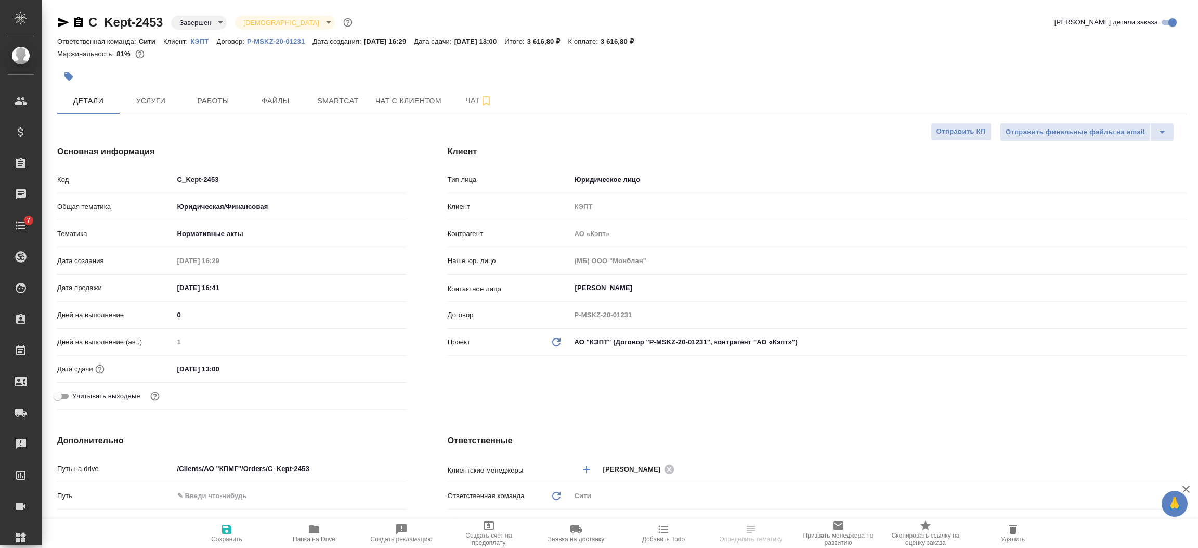
type textarea "x"
click at [197, 21] on body "🙏 .cls-1 fill:#fff; AWATERA [PERSON_NAME] Спецификации Заказы Чаты 7 Todo Проек…" at bounding box center [599, 316] width 1198 height 632
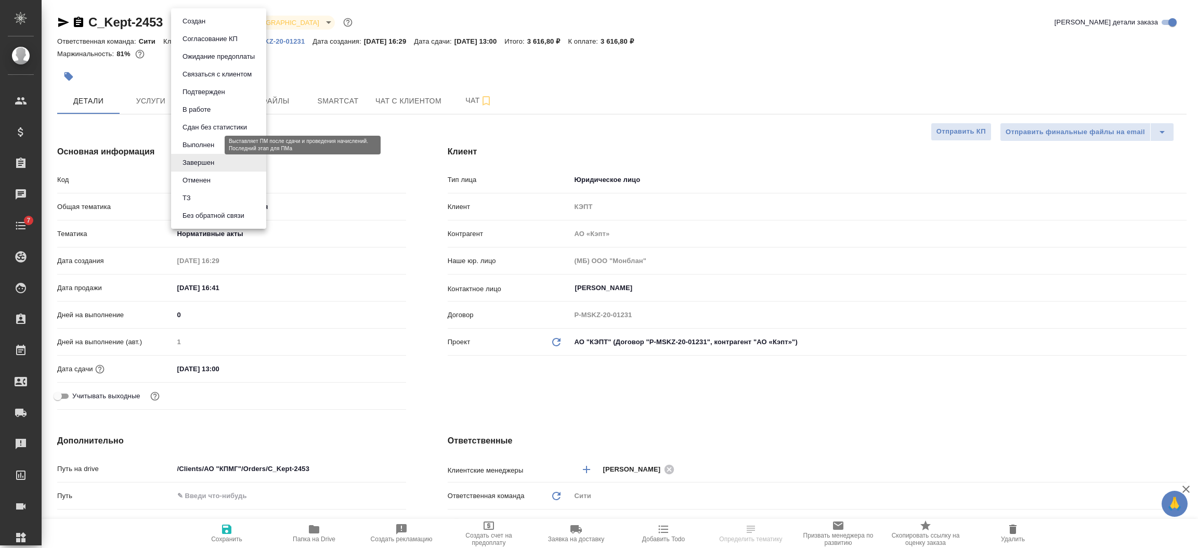
click at [190, 144] on button "Выполнен" at bounding box center [198, 144] width 38 height 11
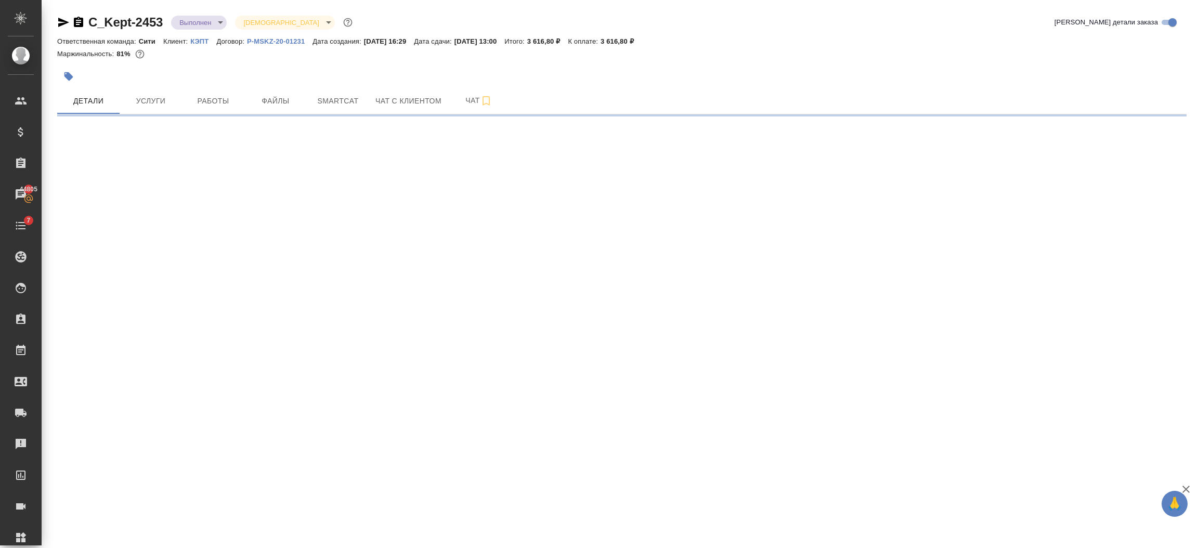
select select "RU"
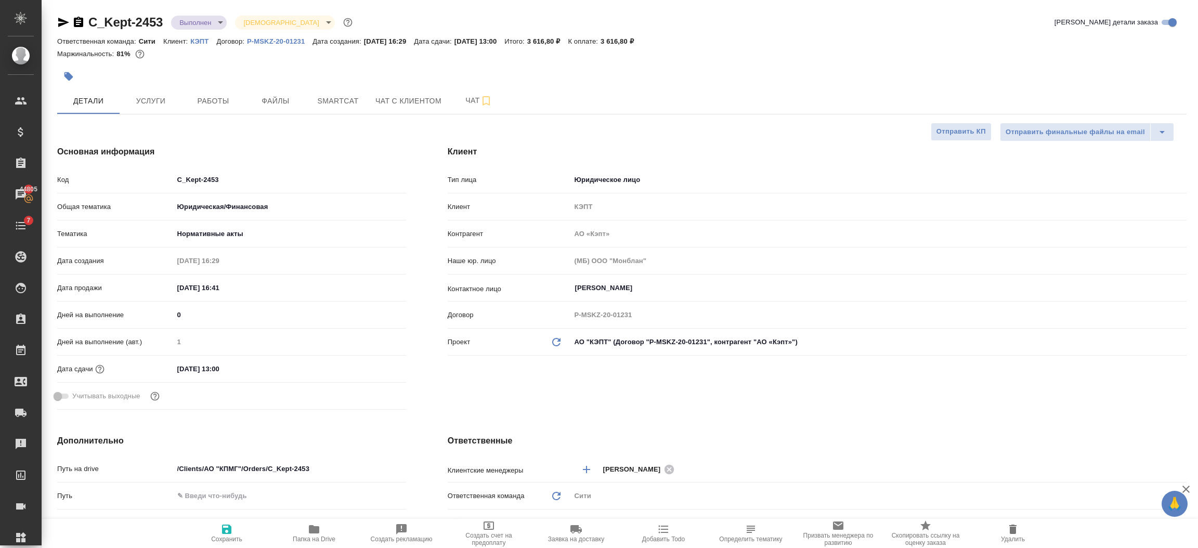
type textarea "x"
